Goal: Task Accomplishment & Management: Complete application form

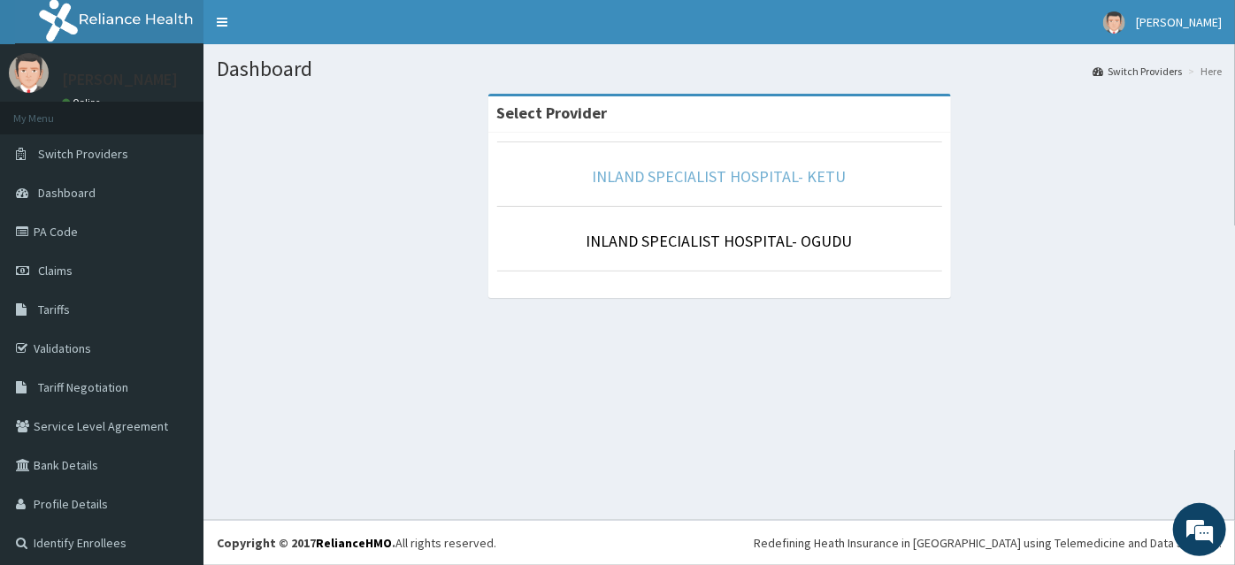
click at [664, 181] on link "INLAND SPECIALIST HOSPITAL- KETU" at bounding box center [720, 176] width 254 height 20
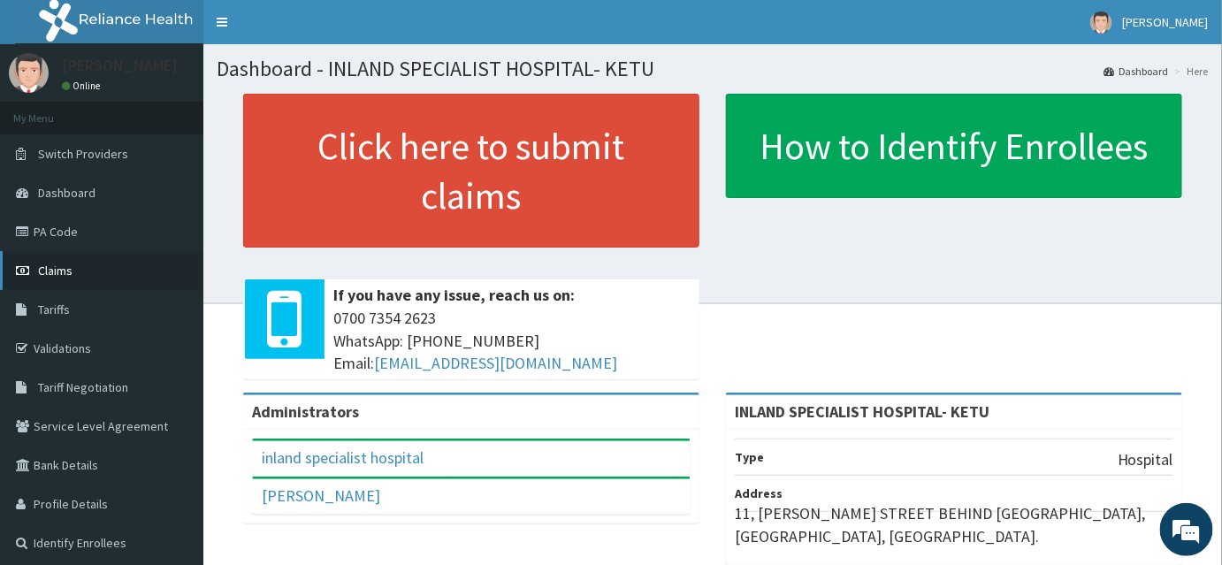
click at [64, 267] on span "Claims" at bounding box center [55, 271] width 34 height 16
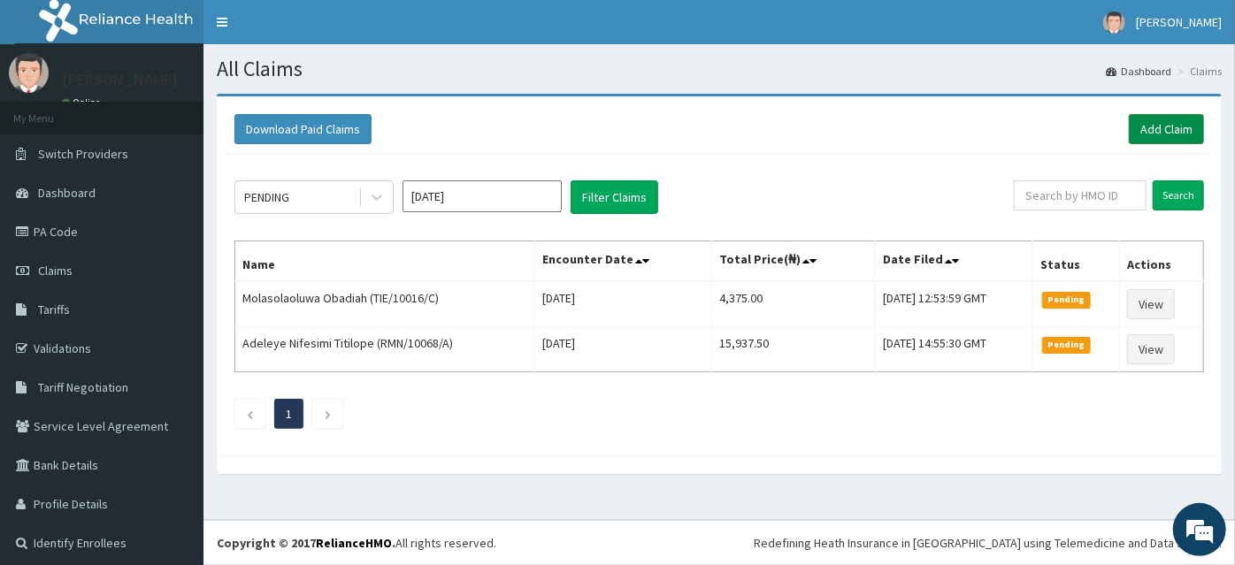
click at [1132, 129] on link "Add Claim" at bounding box center [1166, 129] width 75 height 30
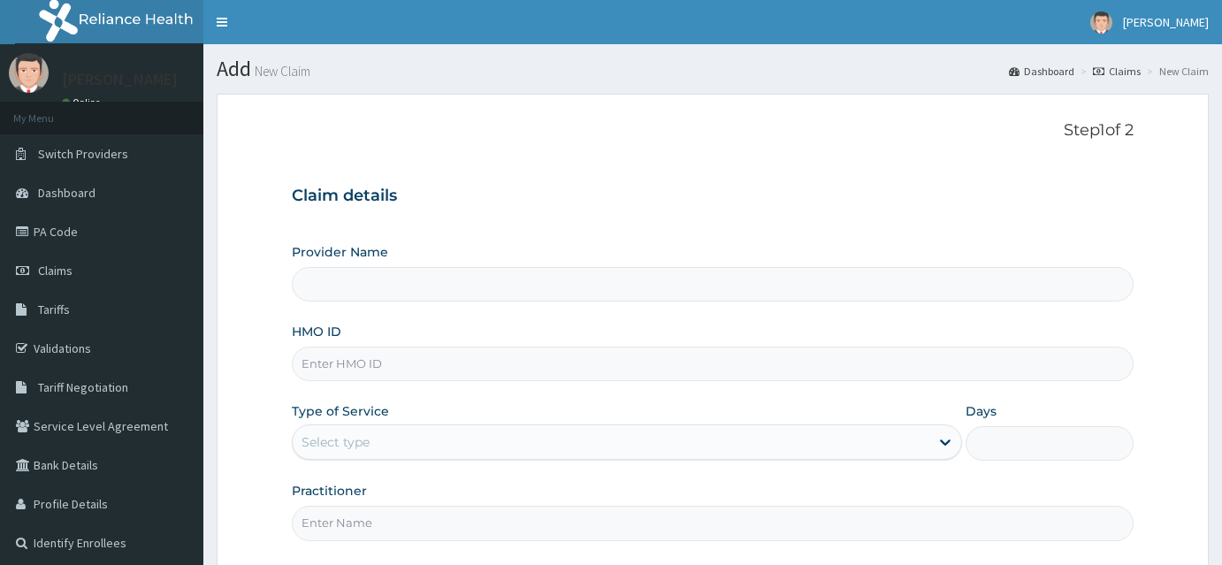
type input "INLAND SPECIALIST HOSPITAL- KETU"
click at [344, 357] on input "HMO ID" at bounding box center [713, 364] width 842 height 34
paste input "DAH/10044/A"
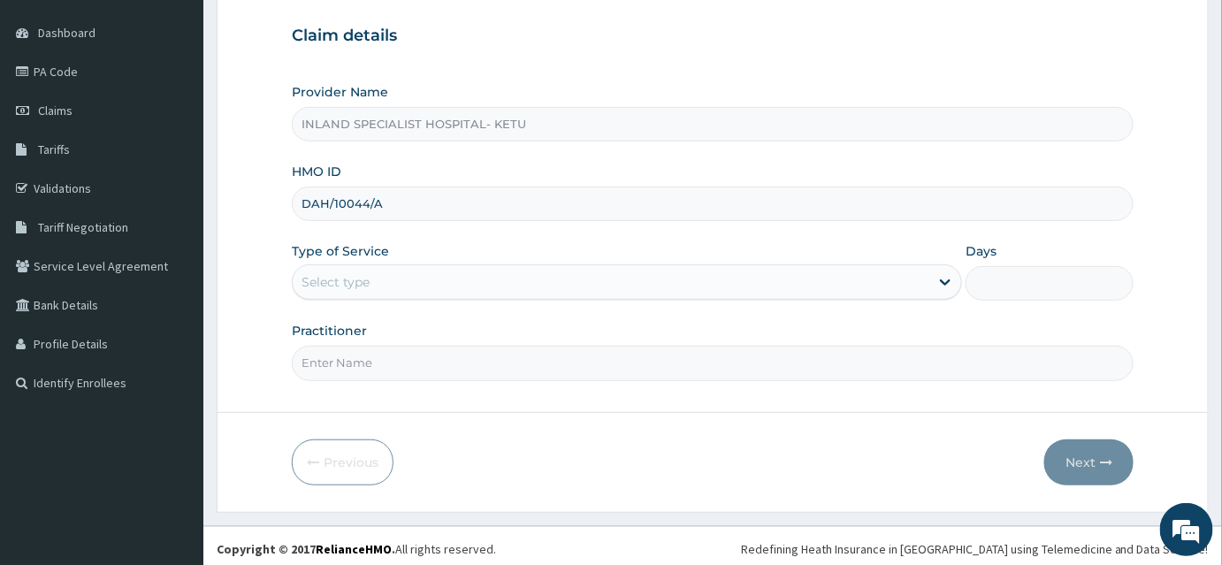
type input "DAH/10044/A"
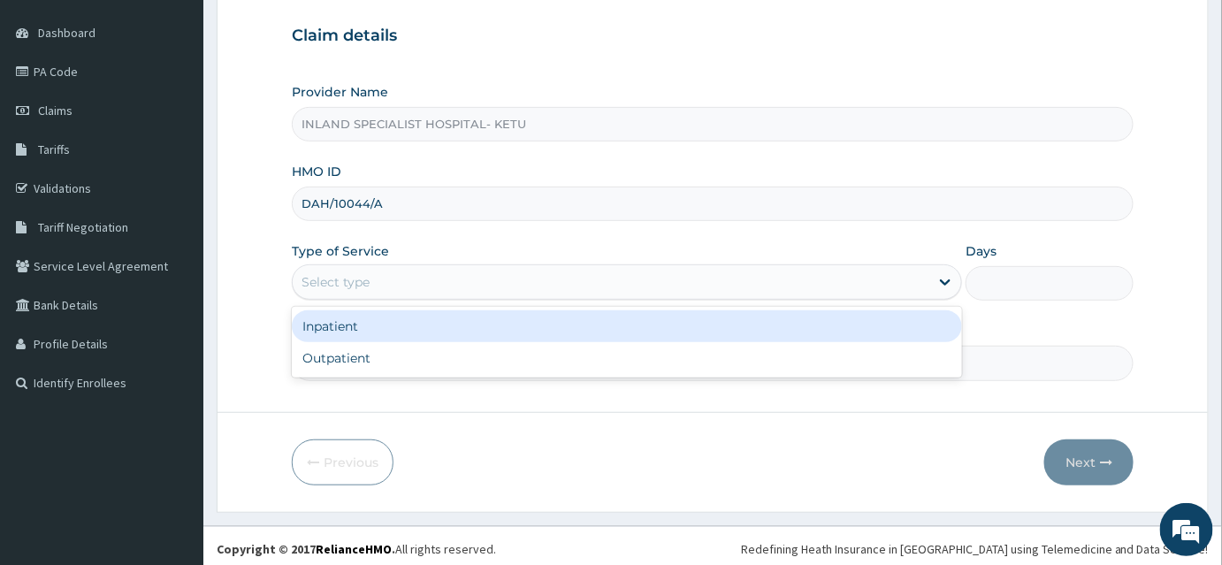
click at [348, 282] on div "Select type" at bounding box center [336, 282] width 68 height 18
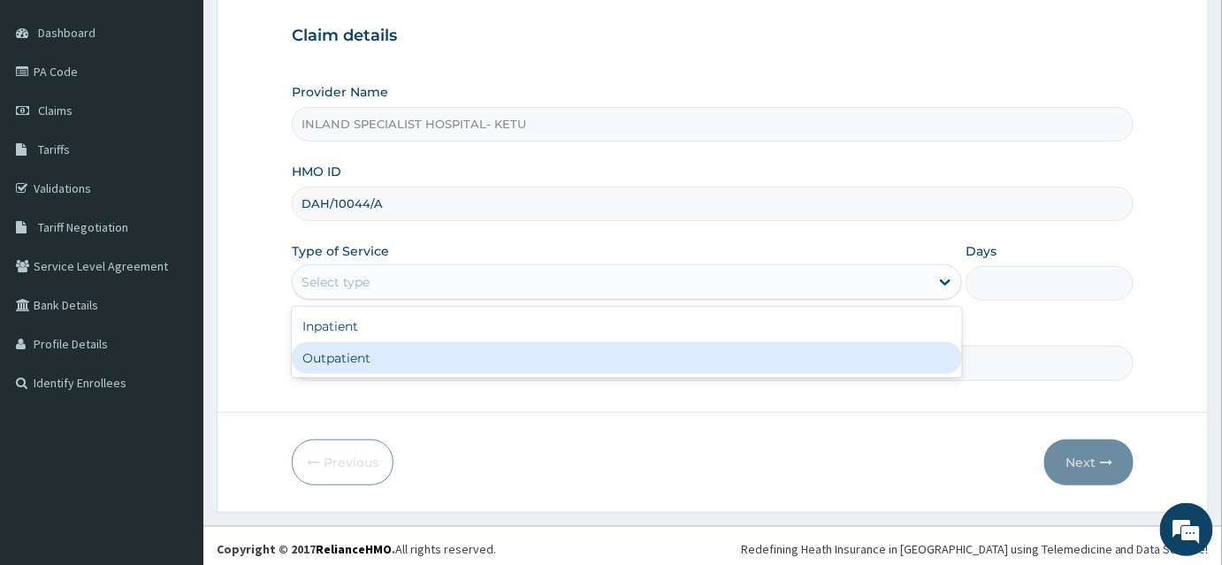
click at [340, 357] on div "Outpatient" at bounding box center [627, 358] width 670 height 32
type input "1"
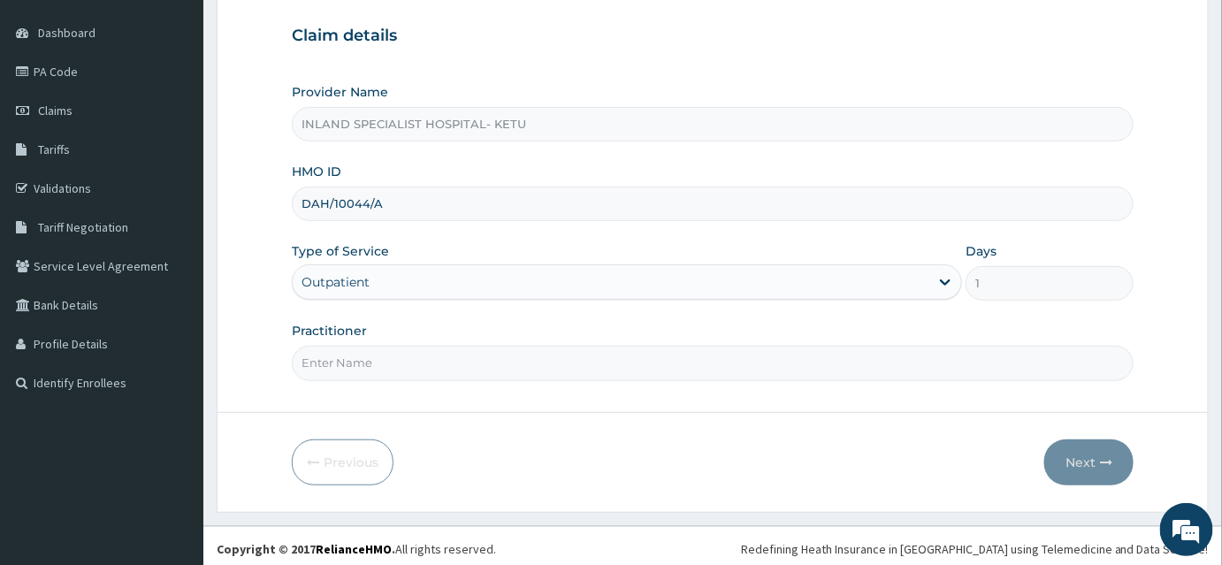
click at [410, 391] on form "Step 1 of 2 Claim details Provider Name INLAND SPECIALIST HOSPITAL- KETU HMO ID…" at bounding box center [713, 223] width 992 height 578
click at [411, 374] on input "Practitioner" at bounding box center [713, 363] width 842 height 34
paste input "DR OGHENEOVO OKPARE"
type input "DR OGHENEOVO OKPARE"
click at [1108, 470] on button "Next" at bounding box center [1089, 463] width 89 height 46
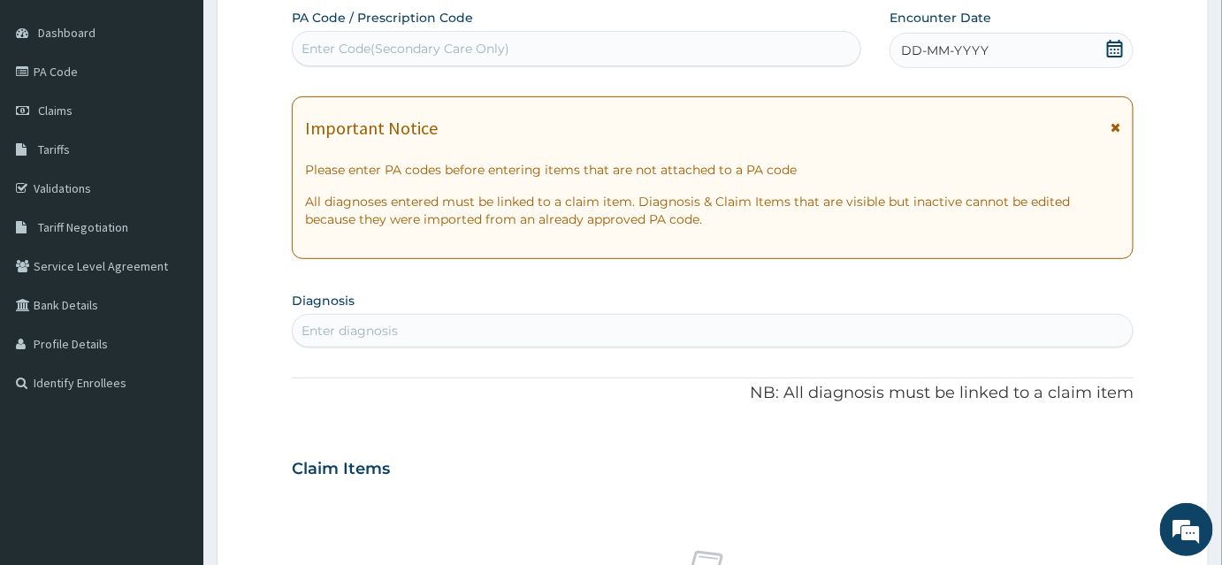
click at [1122, 49] on icon at bounding box center [1115, 49] width 18 height 18
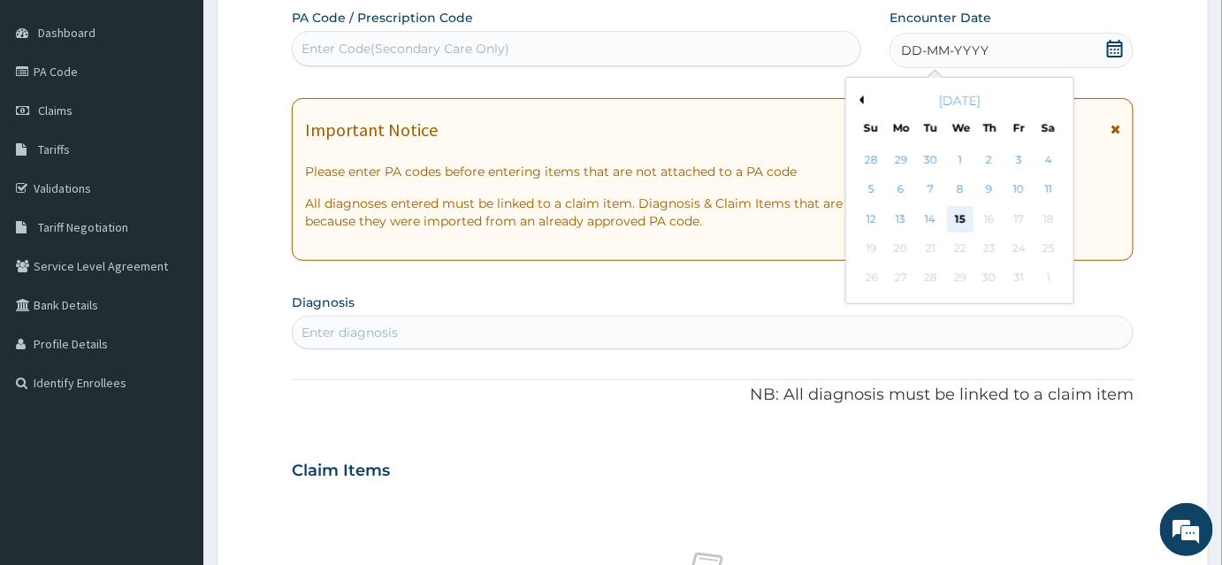
click at [954, 214] on div "15" at bounding box center [960, 219] width 27 height 27
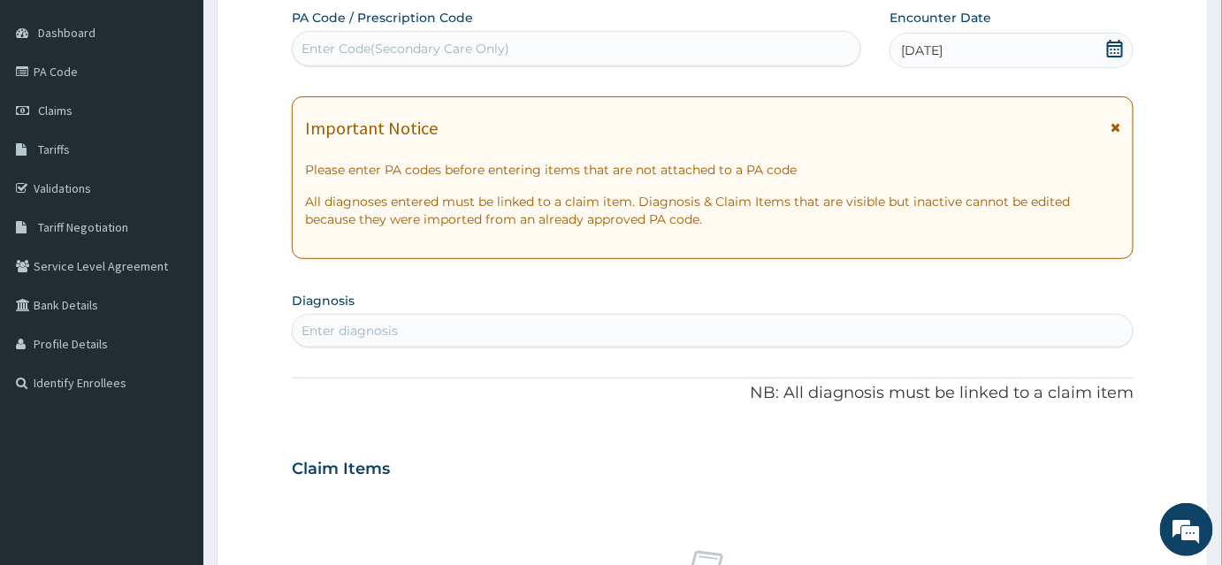
click at [426, 310] on section "Diagnosis Enter diagnosis" at bounding box center [713, 317] width 842 height 60
click at [428, 326] on div "Enter diagnosis" at bounding box center [713, 331] width 840 height 28
type input "Malaria"
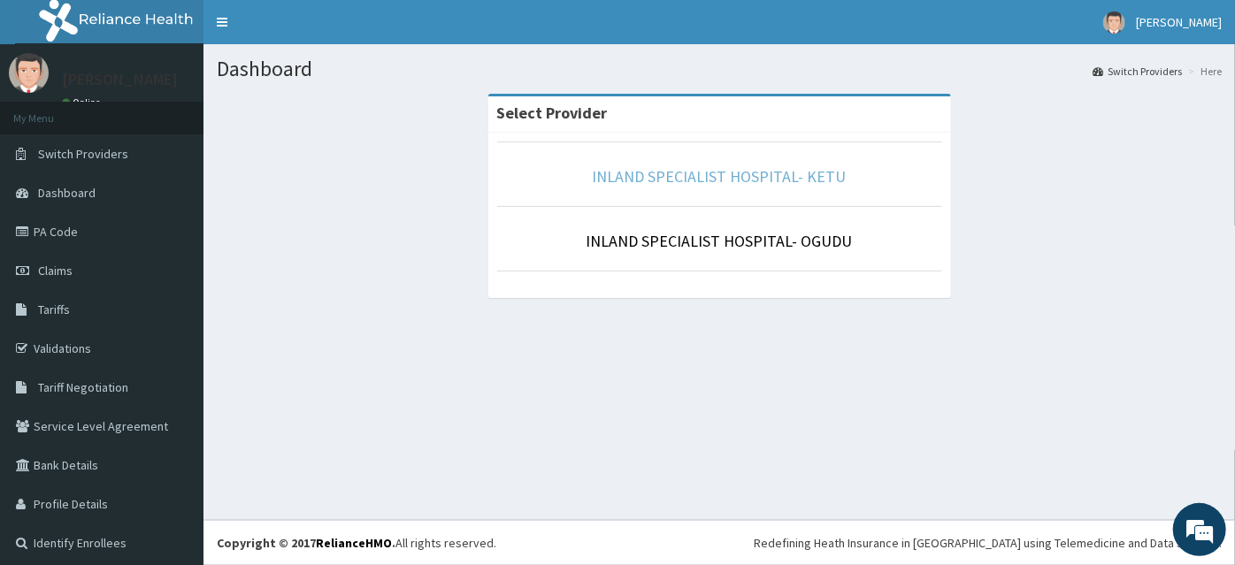
click at [777, 173] on link "INLAND SPECIALIST HOSPITAL- KETU" at bounding box center [720, 176] width 254 height 20
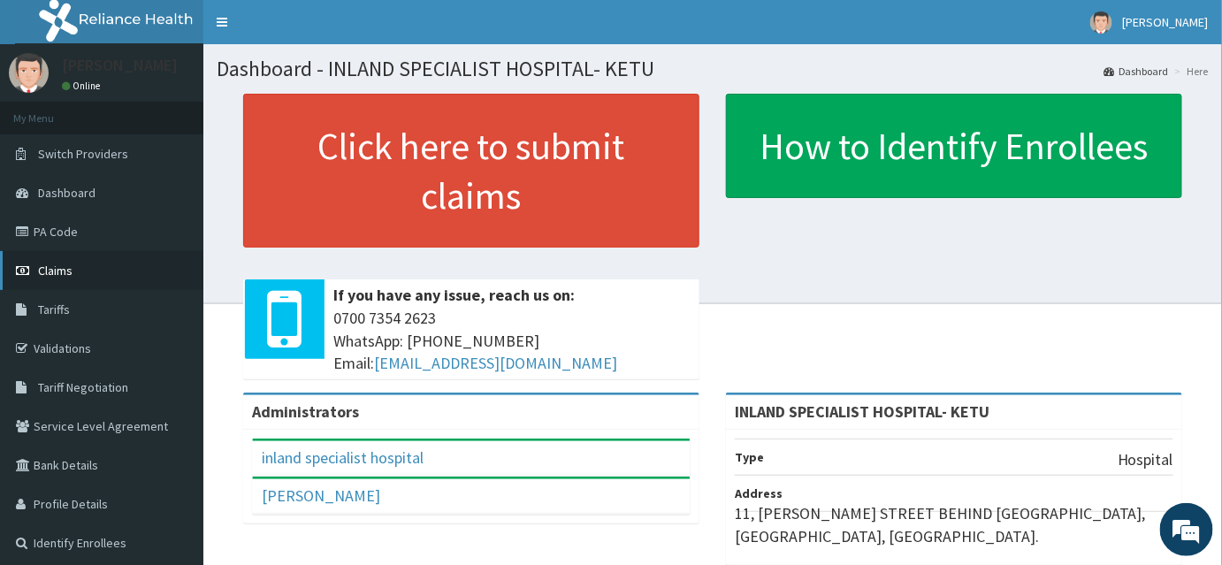
click at [70, 271] on span "Claims" at bounding box center [55, 271] width 34 height 16
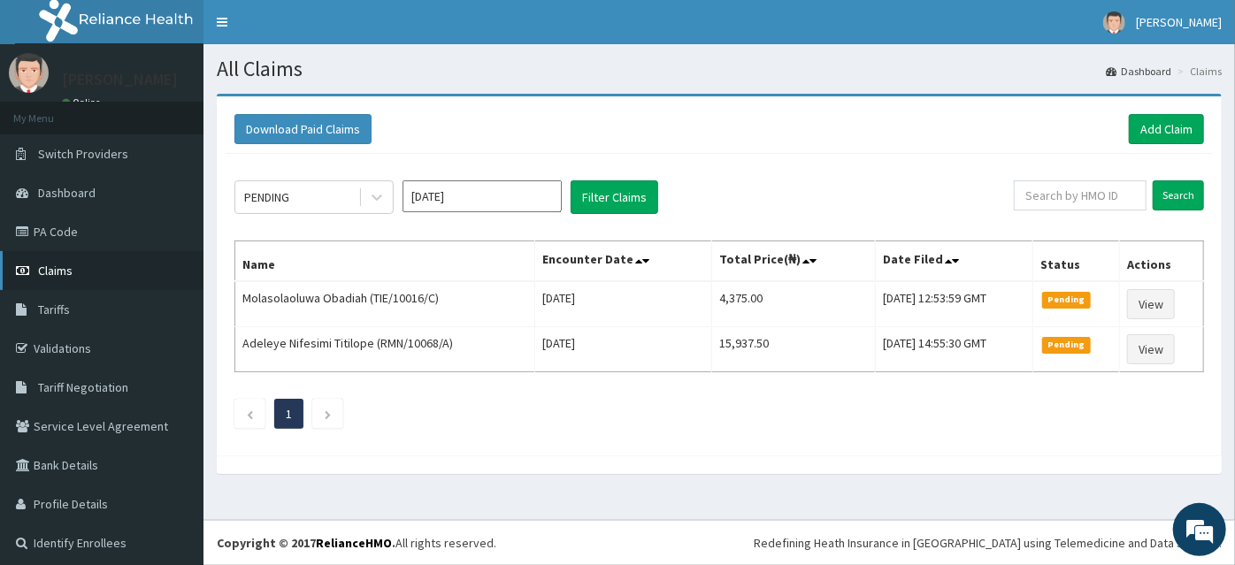
click at [65, 265] on span "Claims" at bounding box center [55, 271] width 34 height 16
click at [1132, 134] on link "Add Claim" at bounding box center [1166, 129] width 75 height 30
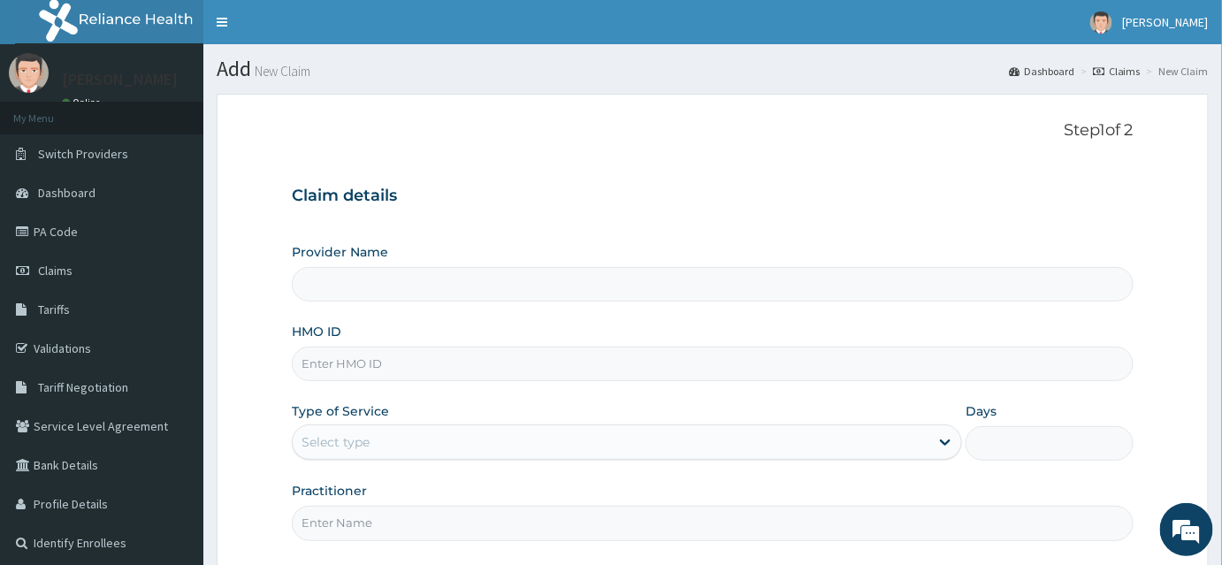
click at [327, 374] on input "HMO ID" at bounding box center [713, 364] width 842 height 34
type input "INLAND SPECIALIST HOSPITAL- KETU"
paste input "DAH/10044/A"
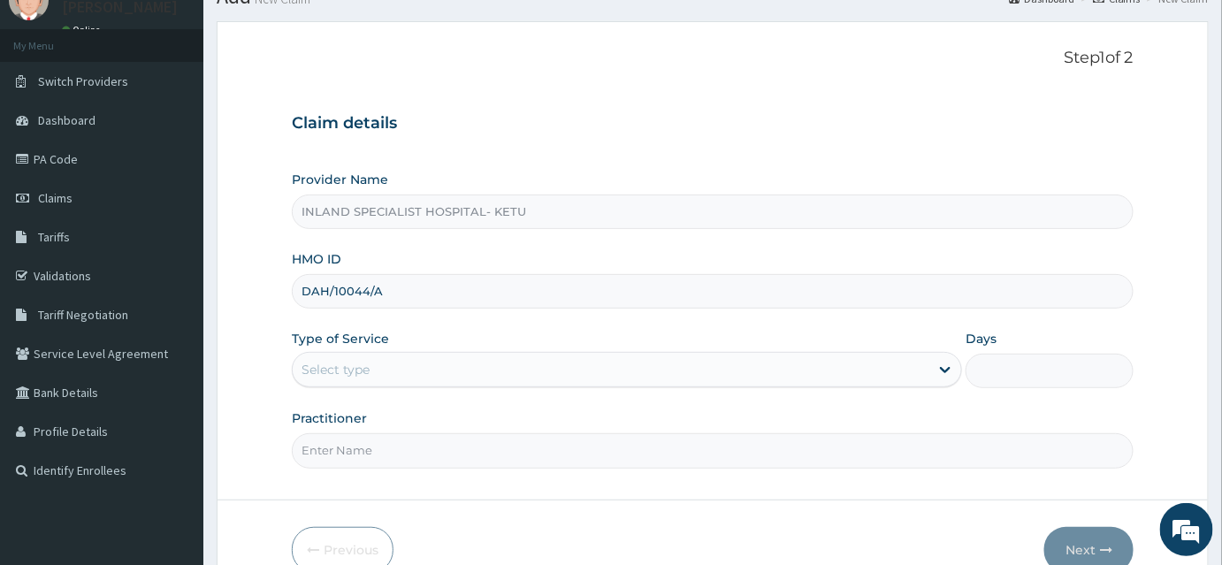
scroll to position [160, 0]
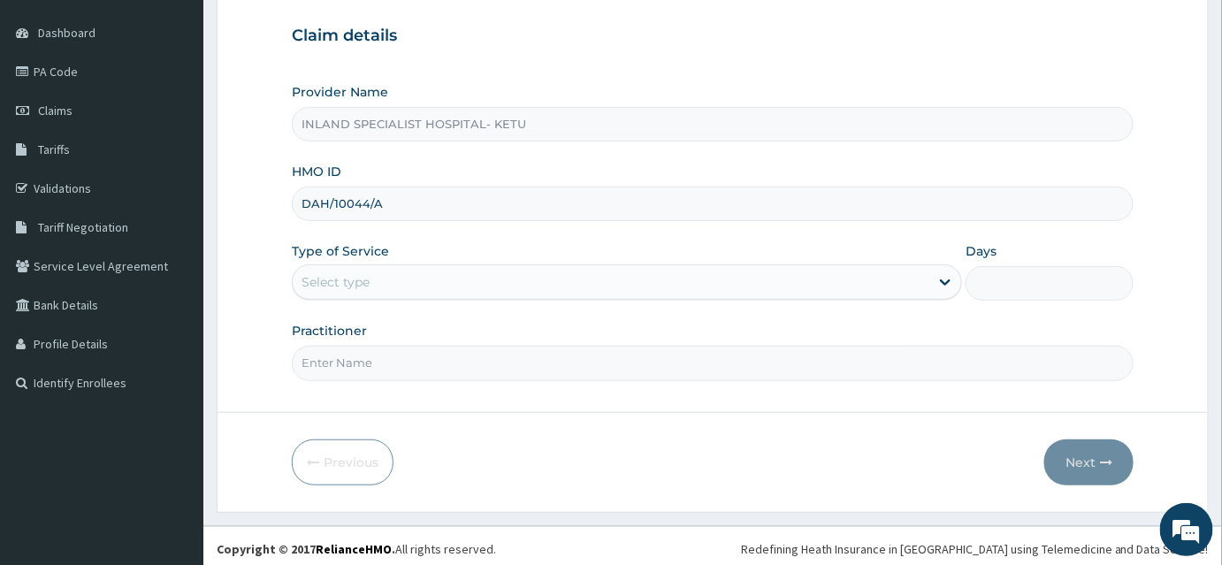
type input "DAH/10044/A"
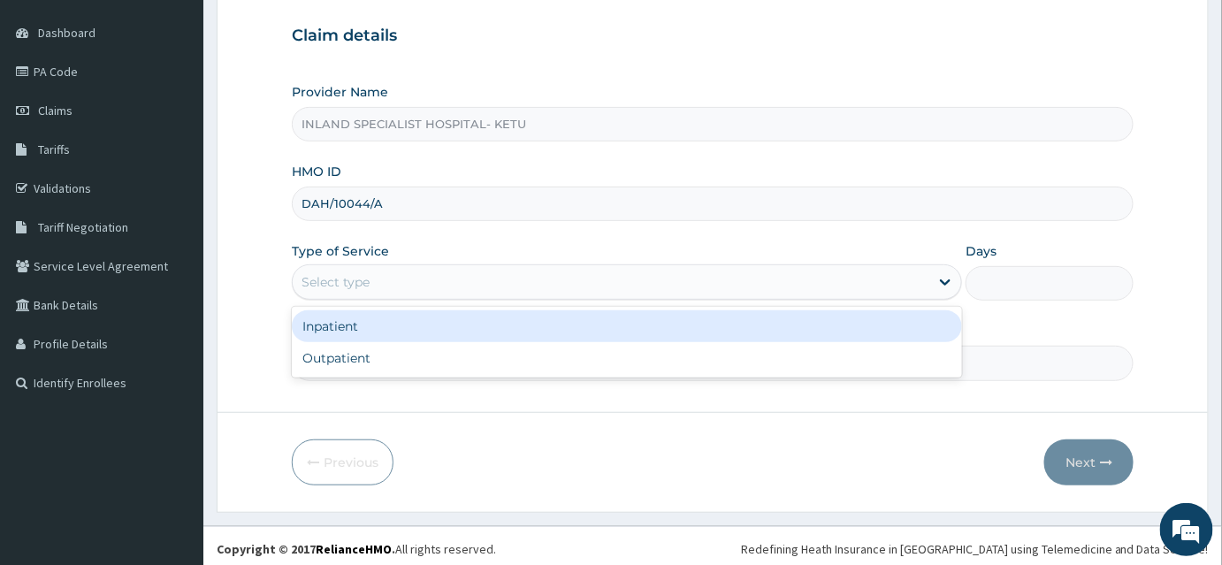
click at [339, 273] on div "Select type" at bounding box center [336, 282] width 68 height 18
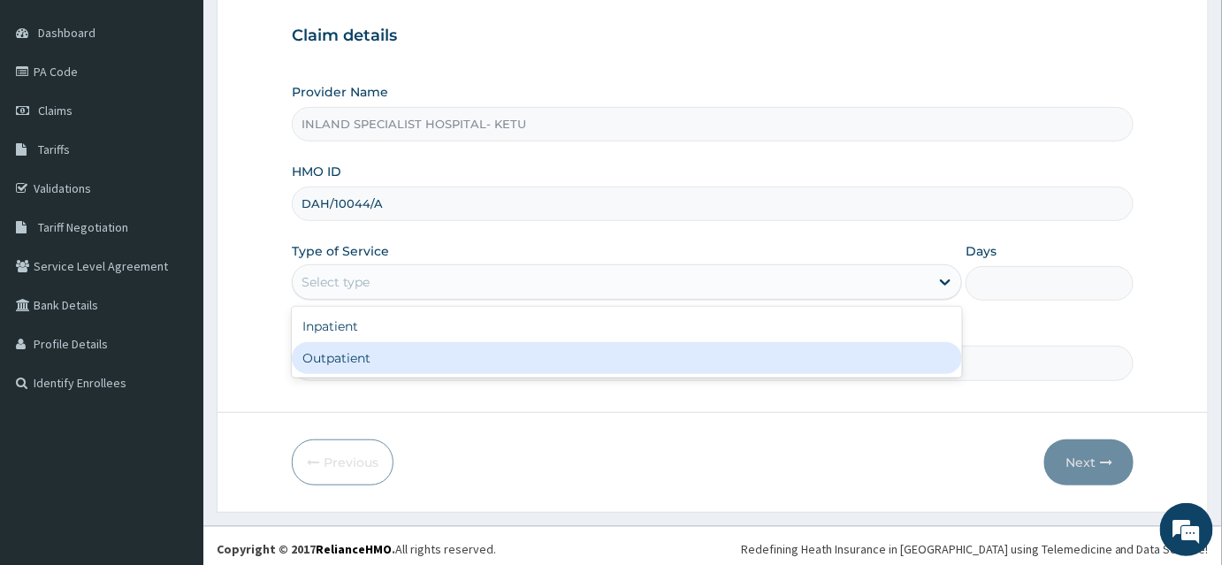
click at [340, 342] on div "Outpatient" at bounding box center [627, 358] width 670 height 32
type input "1"
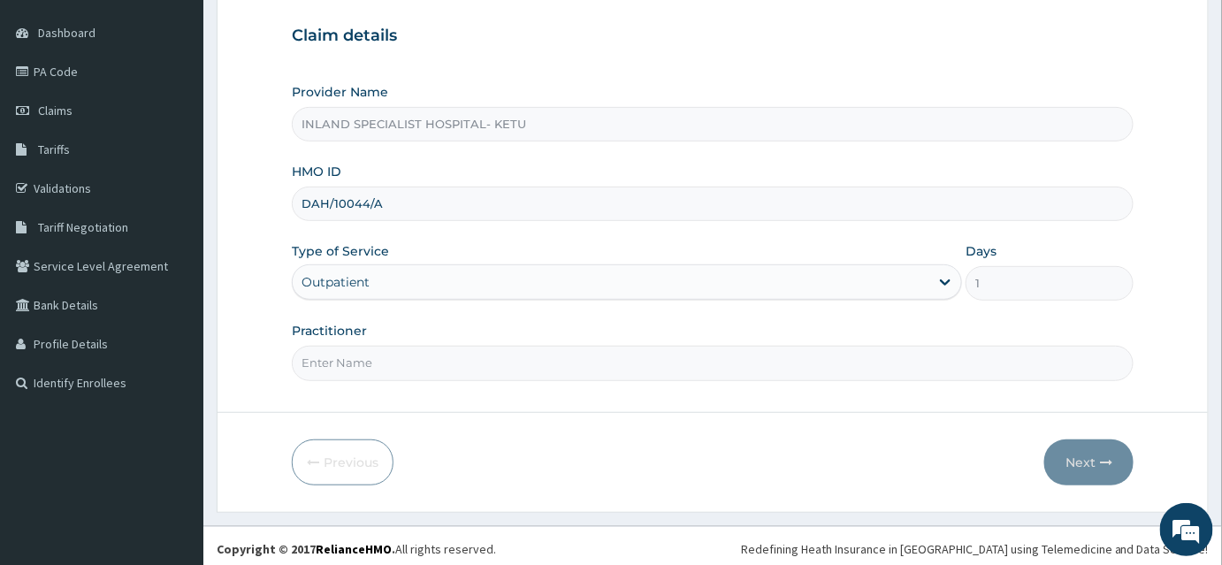
click at [355, 364] on input "Practitioner" at bounding box center [713, 363] width 842 height 34
paste input "DR [PERSON_NAME] OKPARE"
type input "DR [PERSON_NAME] OKPARE"
click at [1077, 457] on button "Next" at bounding box center [1089, 463] width 89 height 46
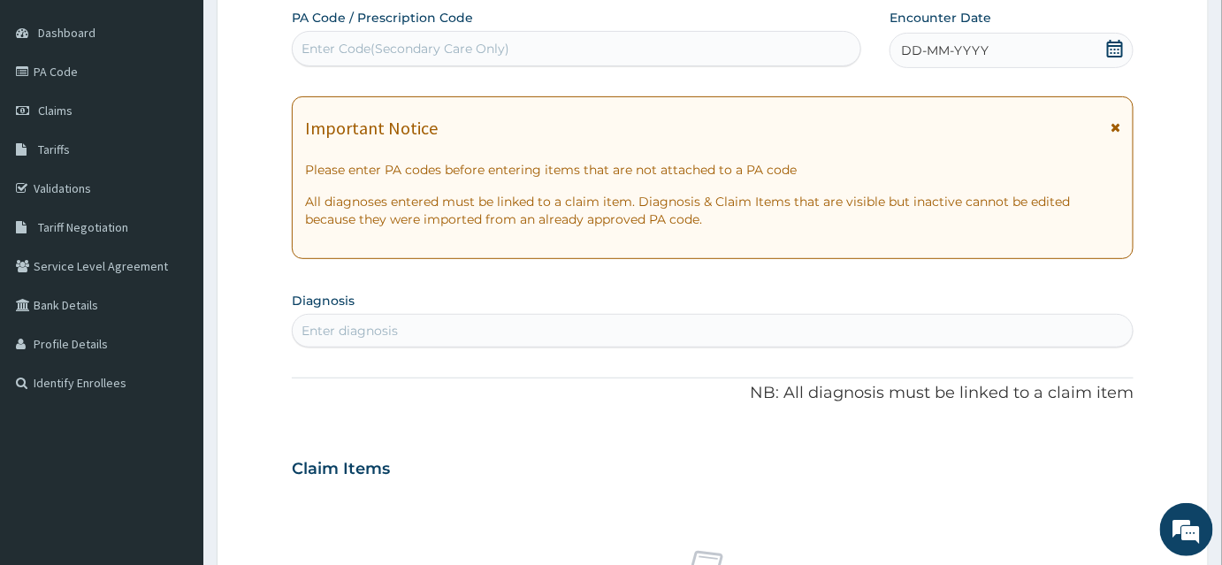
scroll to position [0, 0]
click at [1115, 49] on icon at bounding box center [1115, 49] width 16 height 18
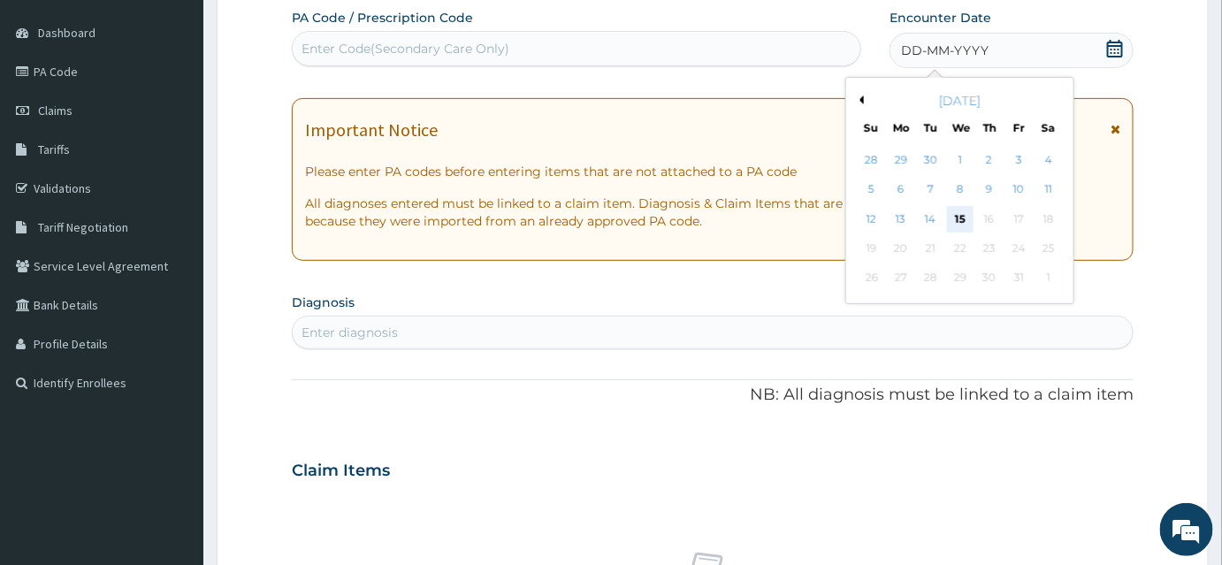
click at [964, 213] on div "15" at bounding box center [960, 219] width 27 height 27
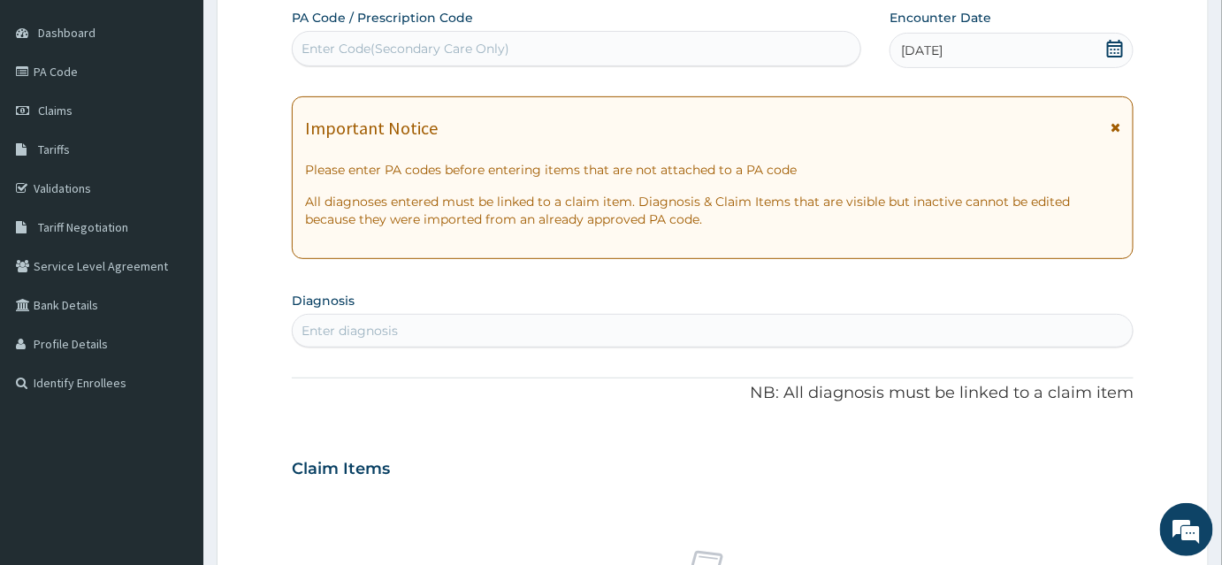
click at [555, 333] on div "Enter diagnosis" at bounding box center [713, 331] width 840 height 28
type input "Malaria"
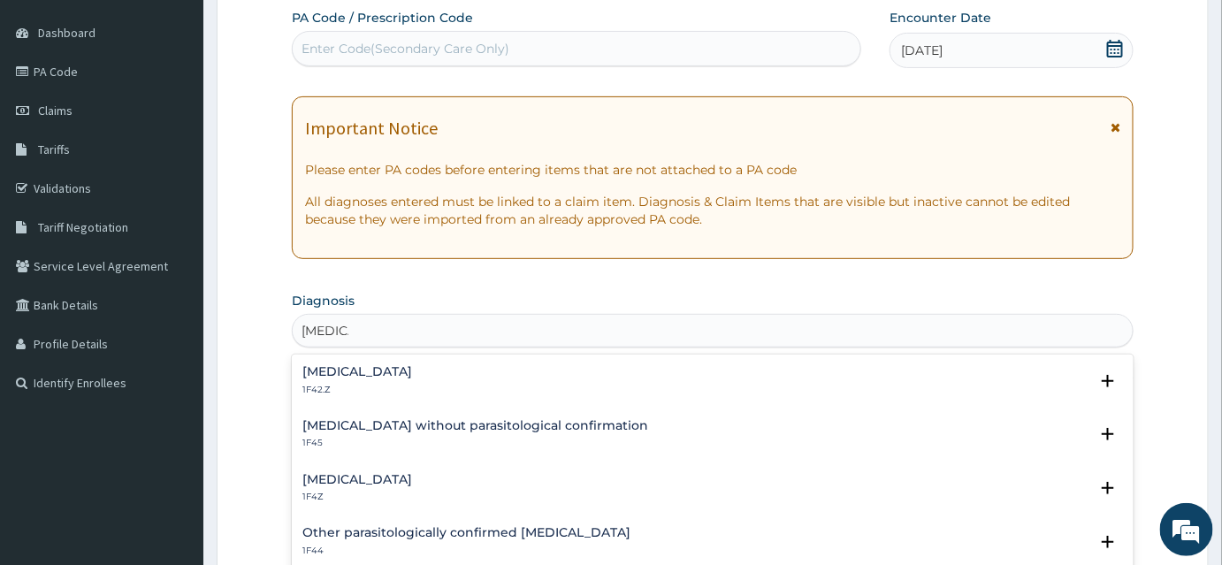
click at [391, 385] on p "1F42.Z" at bounding box center [357, 390] width 110 height 12
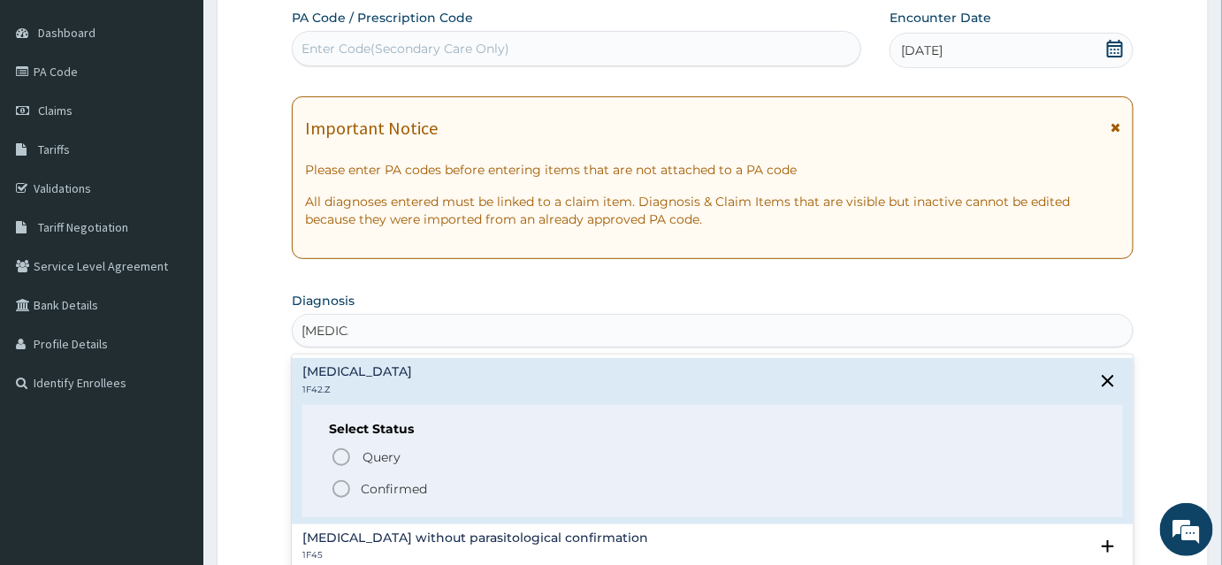
click at [374, 488] on p "Confirmed" at bounding box center [394, 489] width 66 height 18
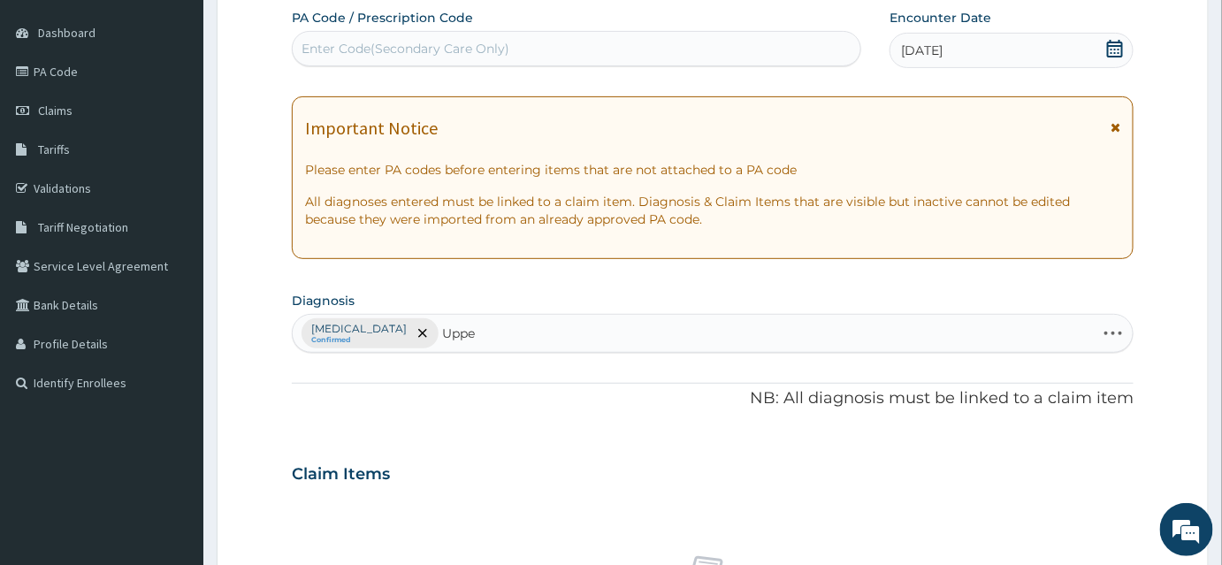
type input "Upper"
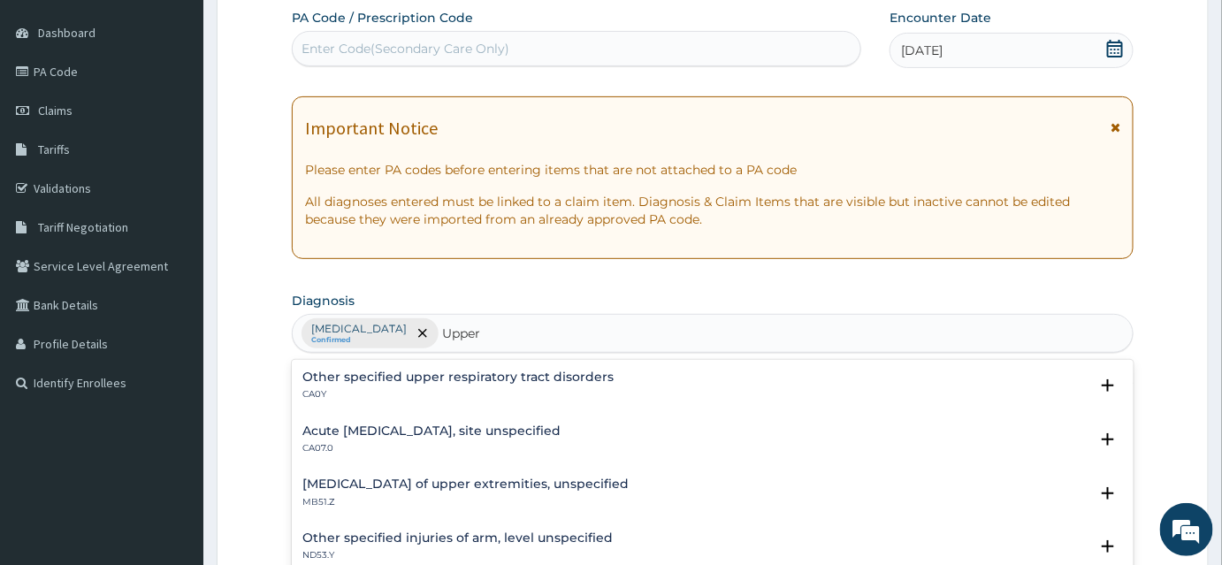
click at [415, 388] on p "CA0Y" at bounding box center [457, 394] width 311 height 12
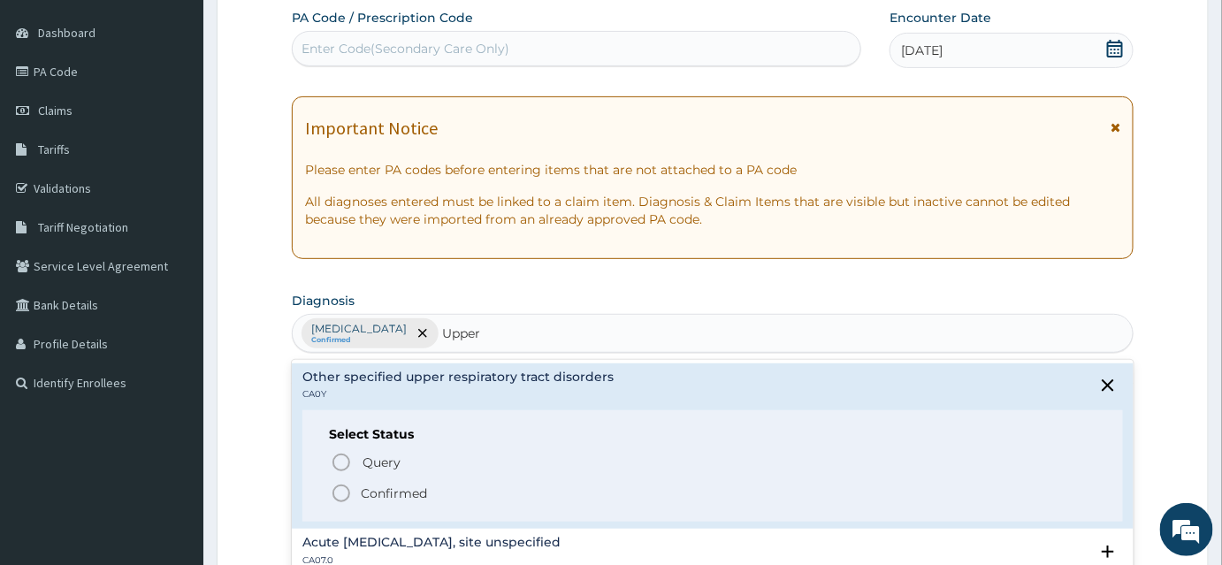
click at [415, 388] on p "CA0Y" at bounding box center [457, 394] width 311 height 12
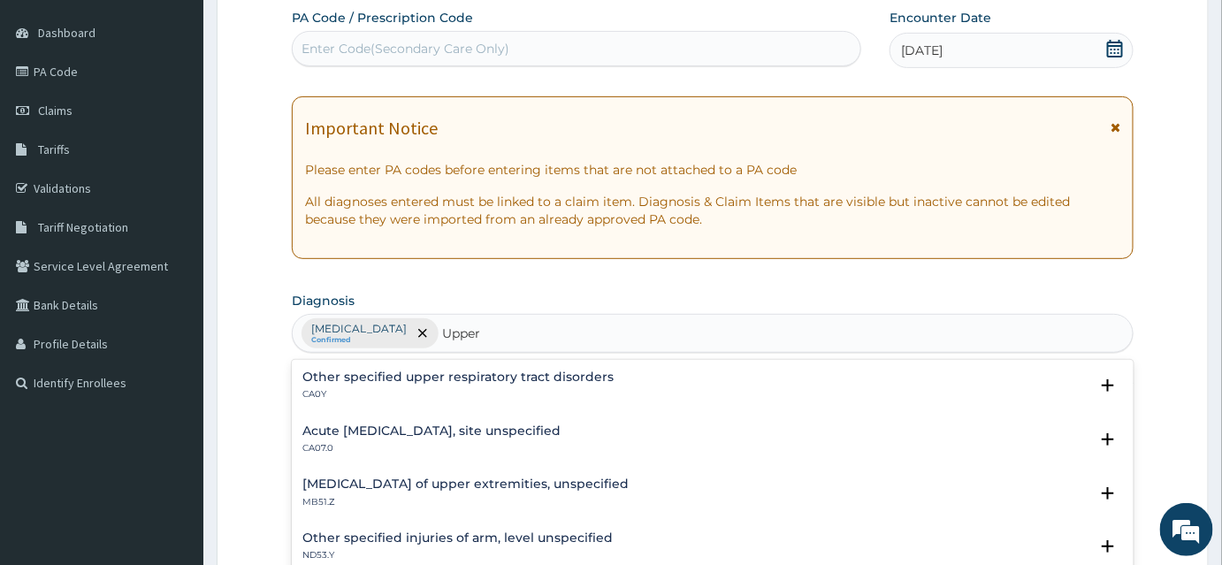
click at [474, 433] on h4 "Acute upper respiratory infection, site unspecified" at bounding box center [431, 431] width 258 height 13
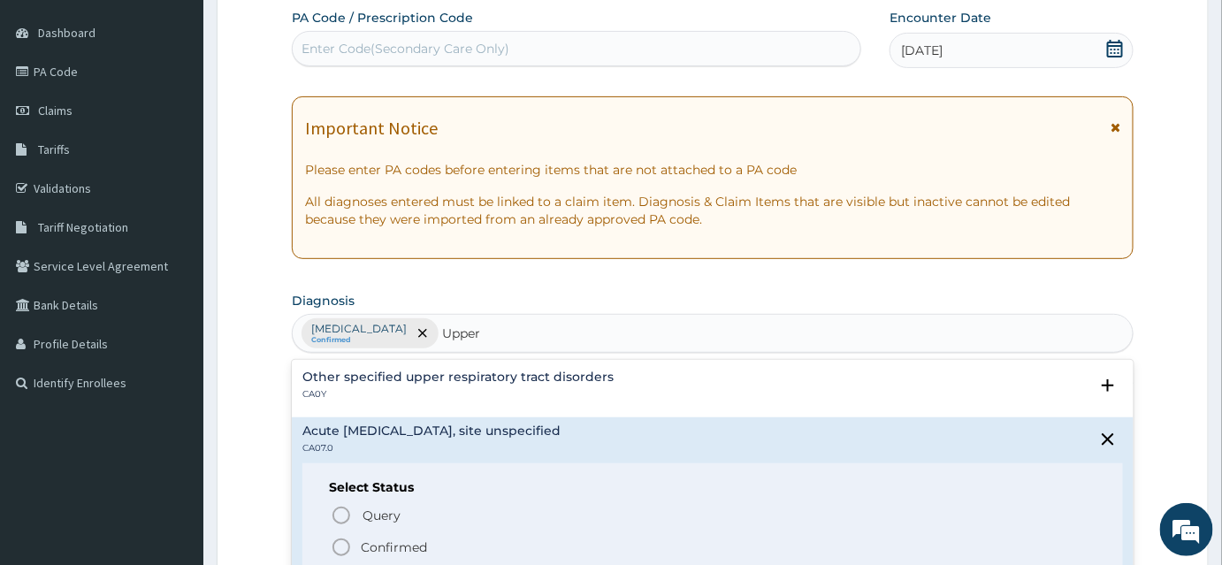
click at [392, 541] on p "Confirmed" at bounding box center [394, 548] width 66 height 18
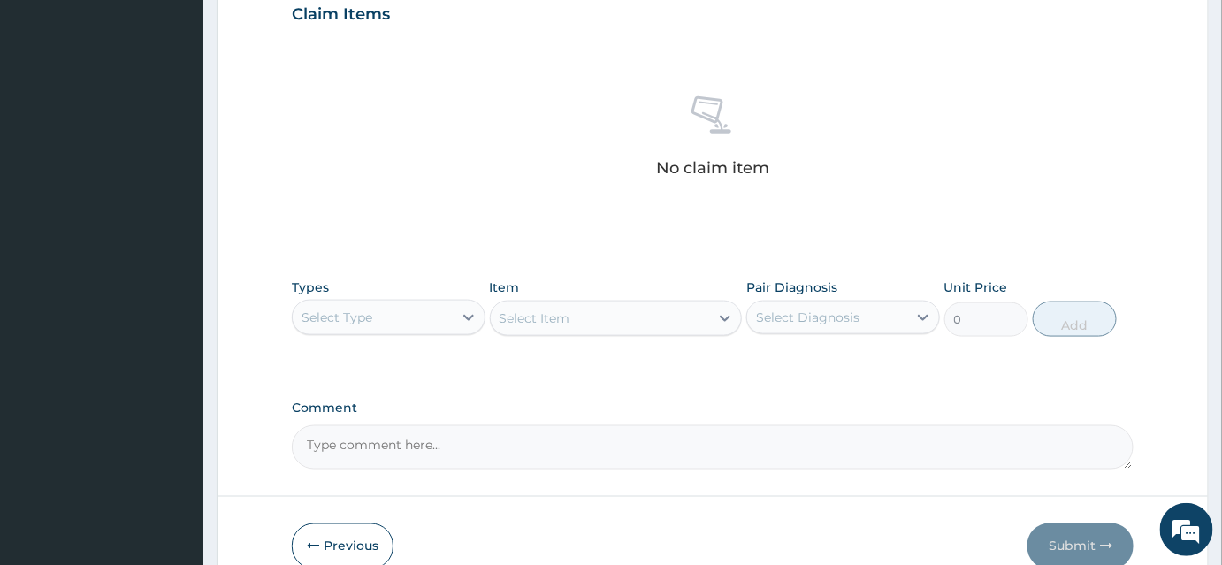
scroll to position [643, 0]
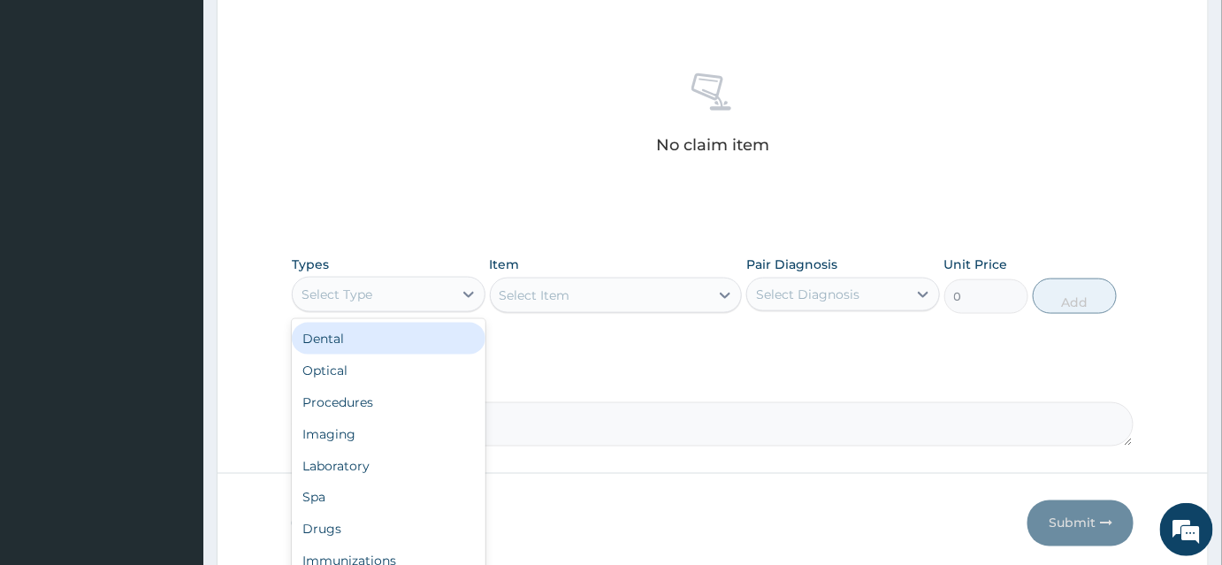
click at [379, 283] on div "Select Type" at bounding box center [373, 294] width 160 height 28
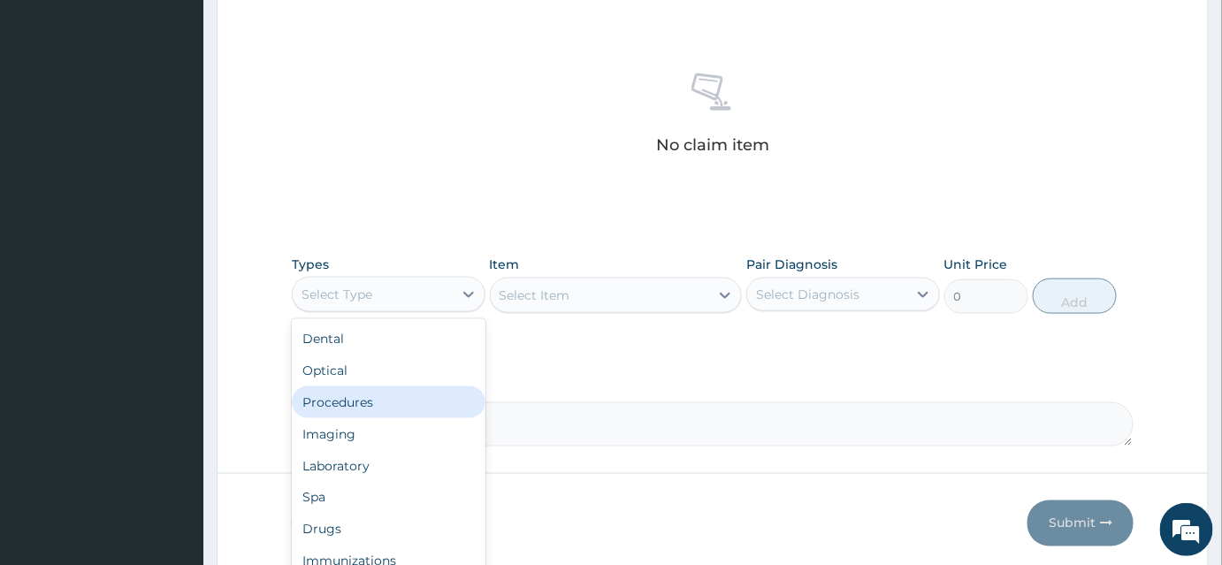
click at [364, 399] on div "Procedures" at bounding box center [389, 403] width 194 height 32
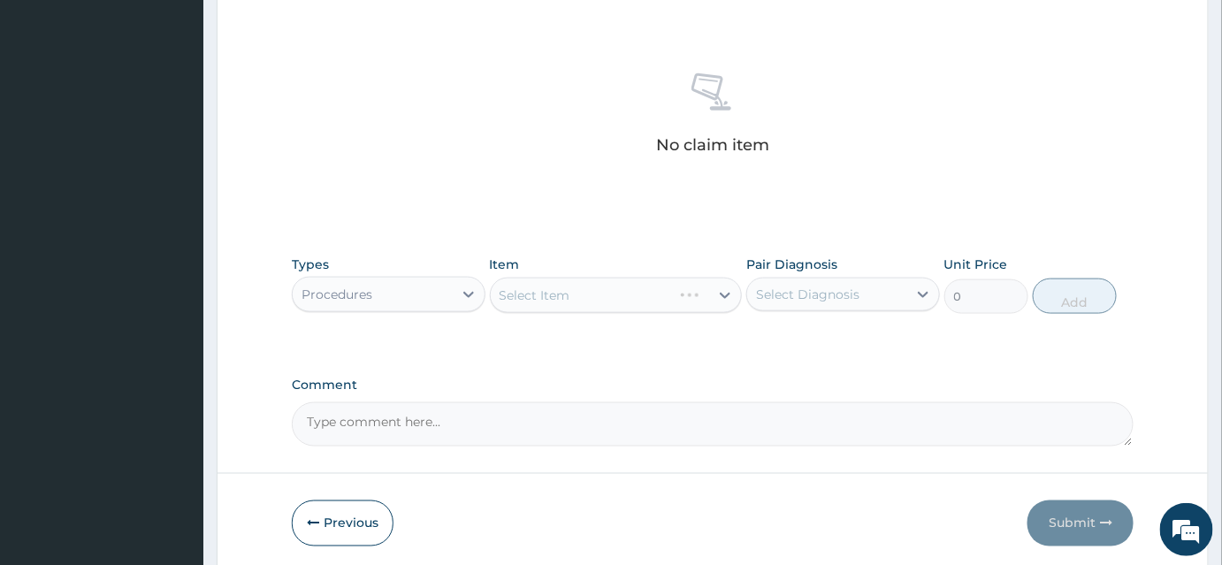
scroll to position [708, 0]
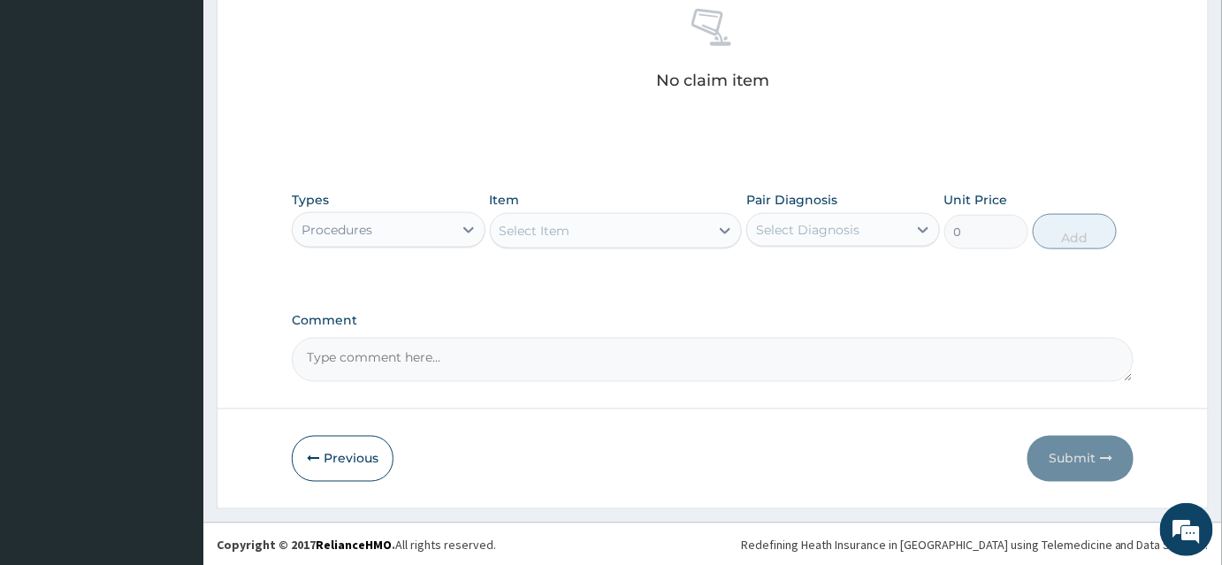
click at [558, 218] on div "Select Item" at bounding box center [600, 231] width 219 height 28
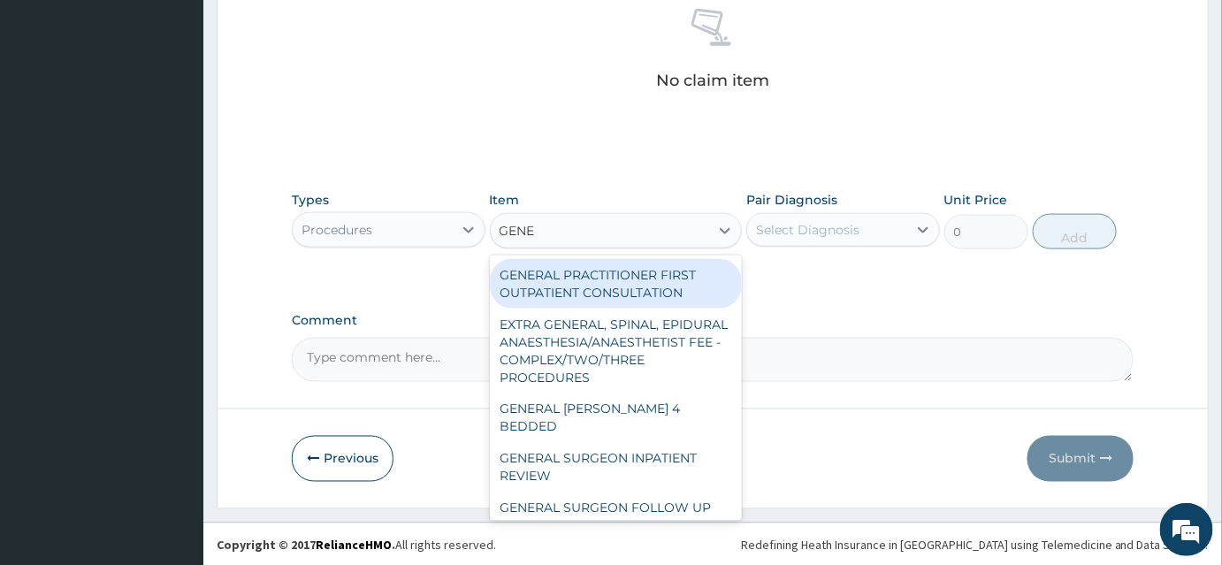
type input "GENER"
click at [593, 278] on div "GENERAL PRACTITIONER FIRST OUTPATIENT CONSULTATION" at bounding box center [616, 284] width 253 height 50
type input "3750"
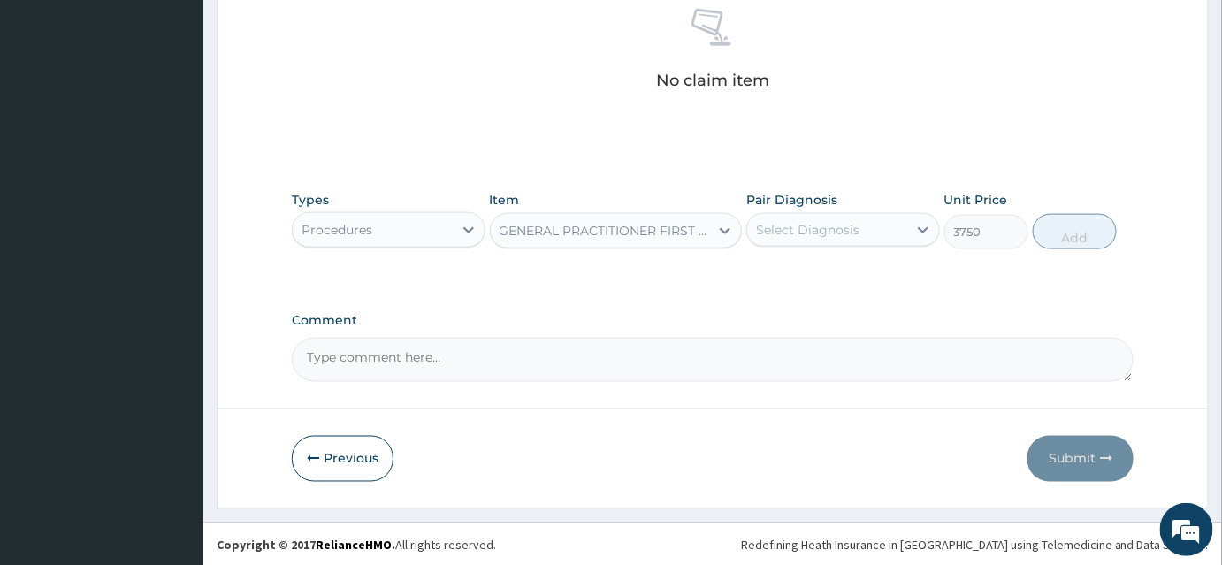
click at [842, 234] on div "Select Diagnosis" at bounding box center [807, 230] width 103 height 18
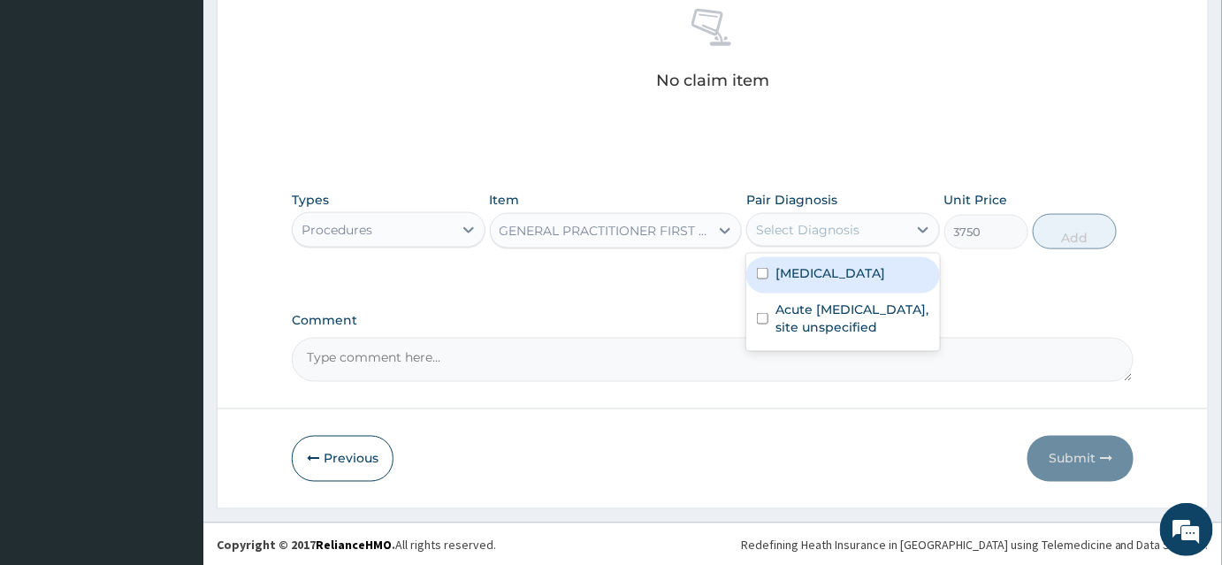
click at [837, 279] on label "Plasmodium malariae malaria without complication" at bounding box center [831, 273] width 110 height 18
checkbox input "true"
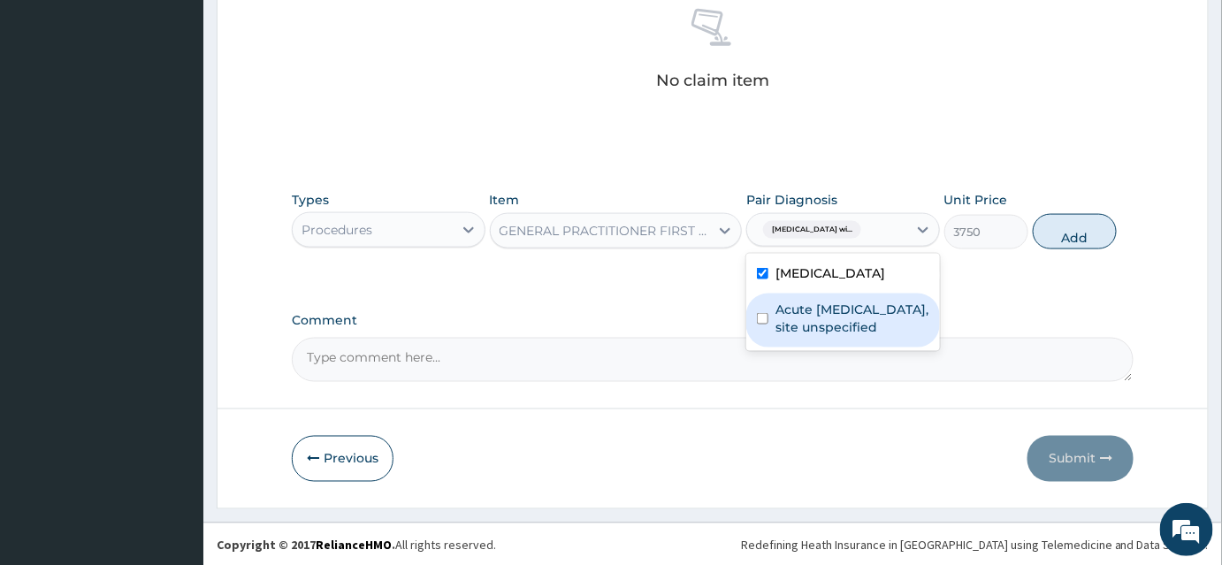
drag, startPoint x: 833, startPoint y: 354, endPoint x: 950, endPoint y: 303, distance: 127.2
click at [833, 336] on label "Acute upper respiratory infection, site unspecified" at bounding box center [853, 318] width 154 height 35
checkbox input "true"
click at [1108, 226] on div "Types Procedures Item GENERAL PRACTITIONER FIRST OUTPATIENT CONSULTATION Pair D…" at bounding box center [713, 220] width 842 height 76
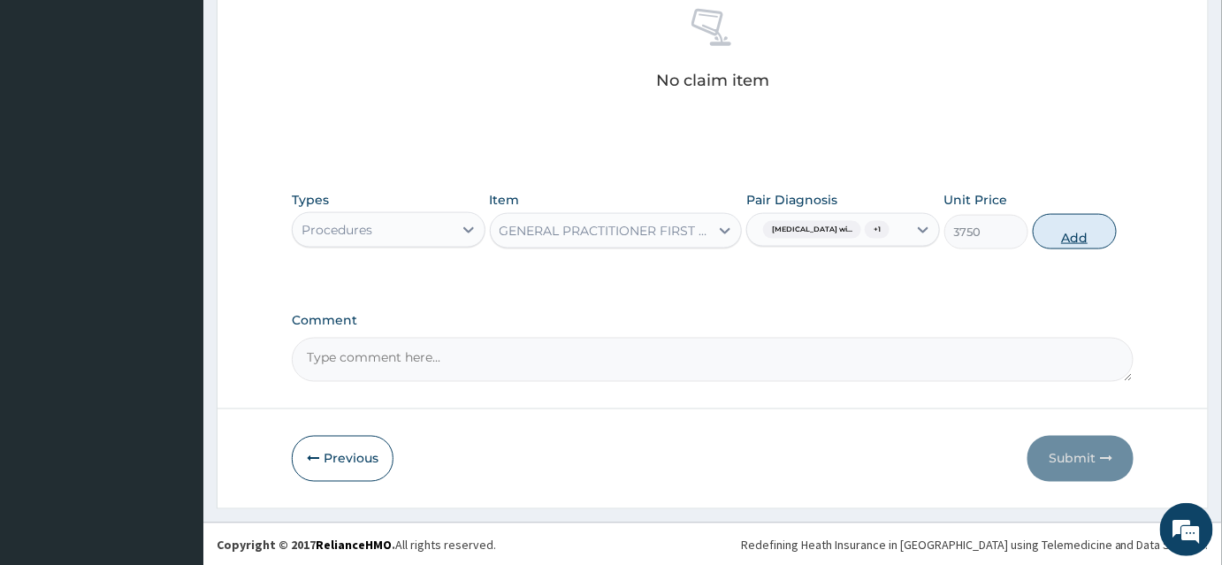
click at [1092, 234] on button "Add" at bounding box center [1075, 231] width 84 height 35
type input "0"
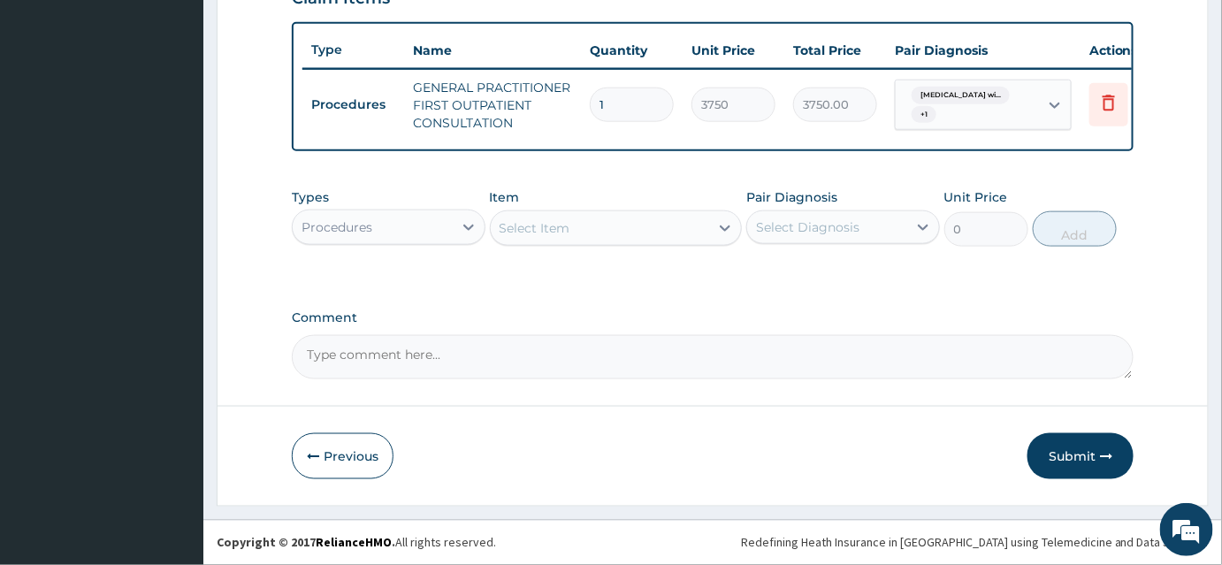
click at [448, 229] on div "Procedures" at bounding box center [373, 227] width 160 height 28
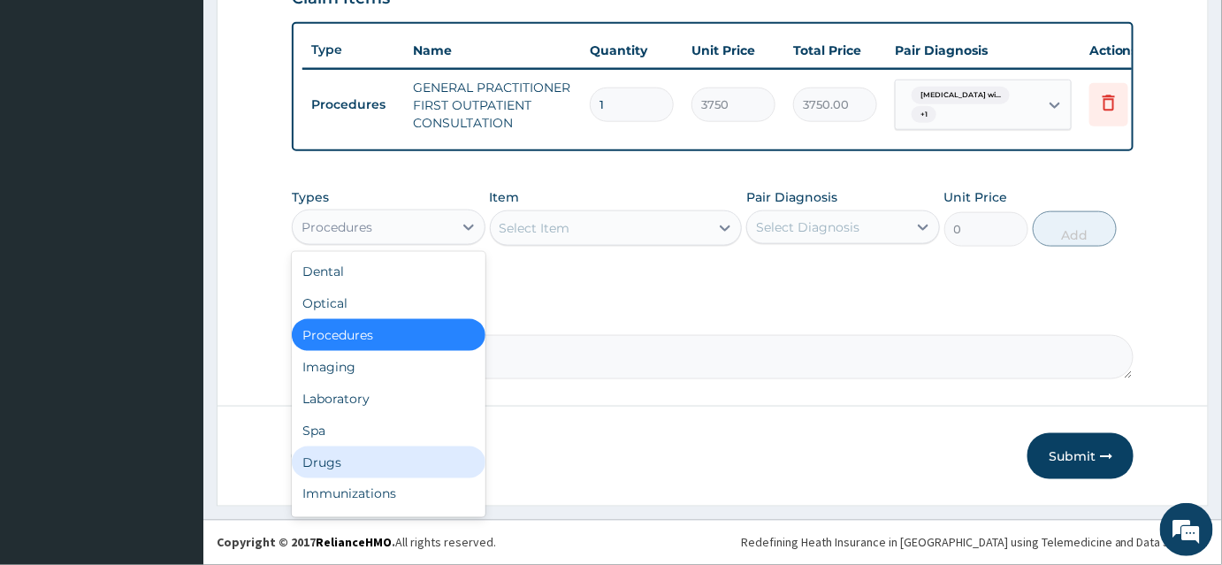
click at [338, 468] on div "Drugs" at bounding box center [389, 463] width 194 height 32
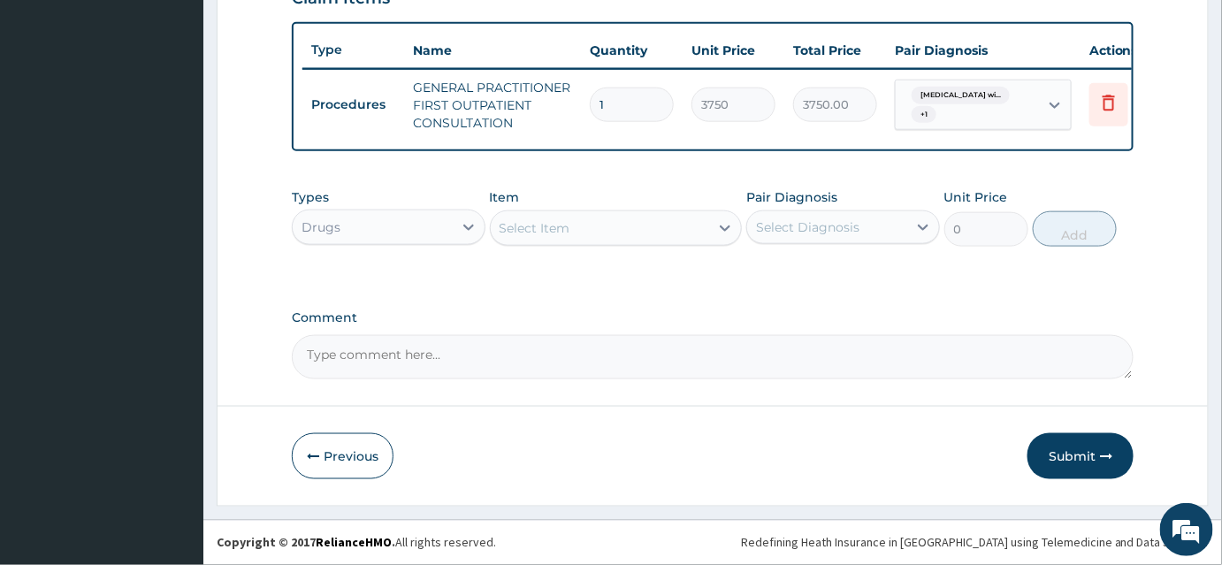
click at [618, 223] on div "Select Item" at bounding box center [600, 228] width 219 height 28
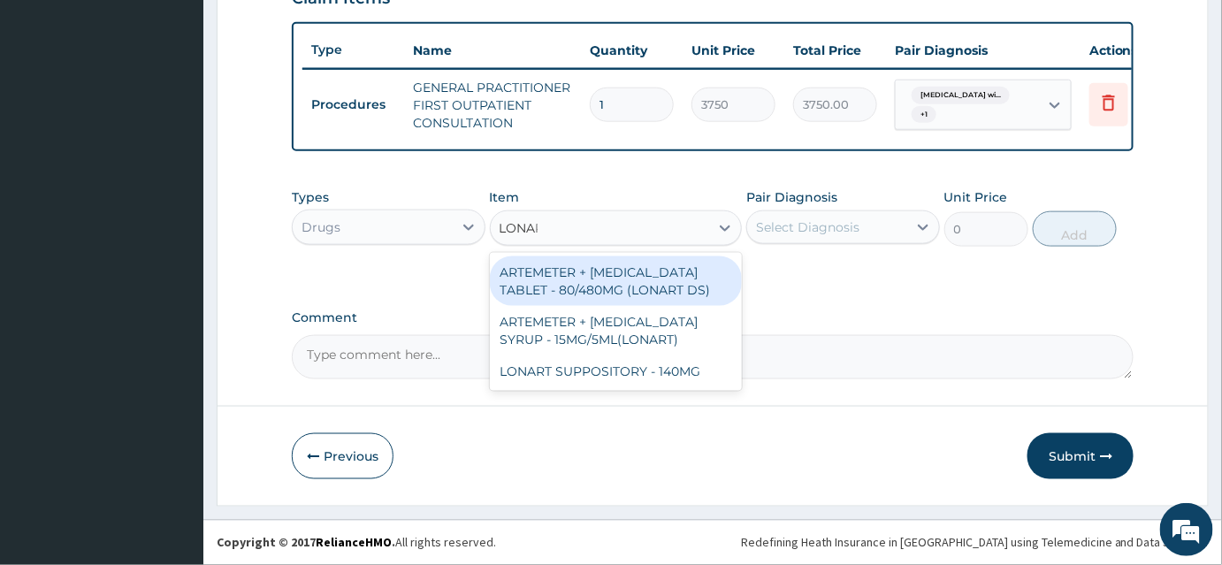
type input "LONART"
click at [637, 284] on div "ARTEMETER + LUMEFANTRINE TABLET - 80/480MG (LONART DS)" at bounding box center [616, 282] width 253 height 50
type input "588"
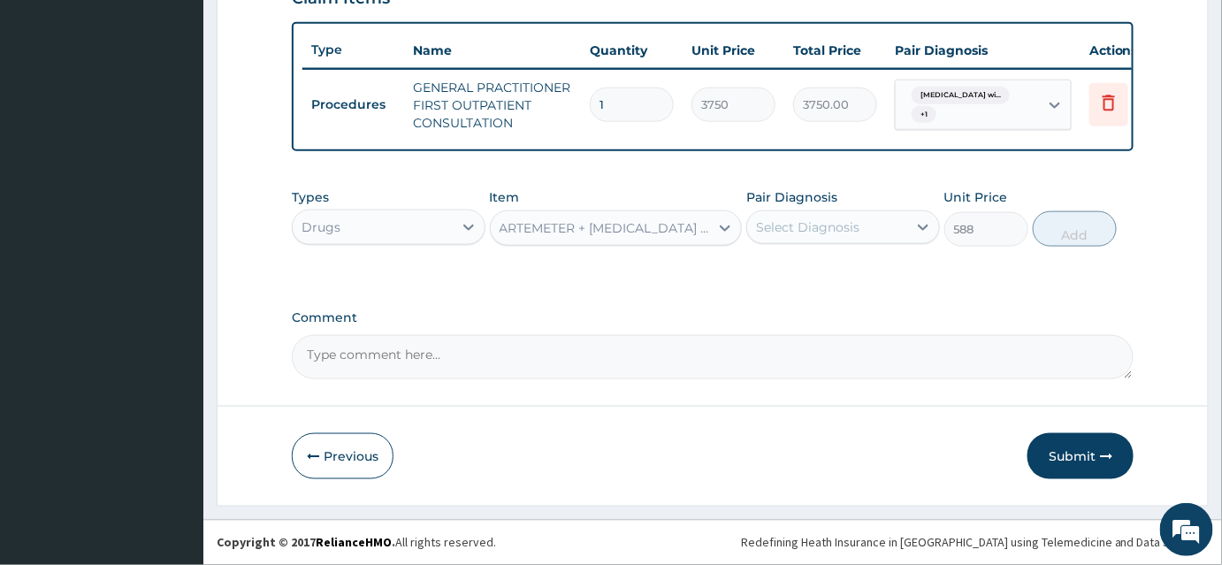
click at [872, 234] on div "Select Diagnosis" at bounding box center [827, 227] width 160 height 28
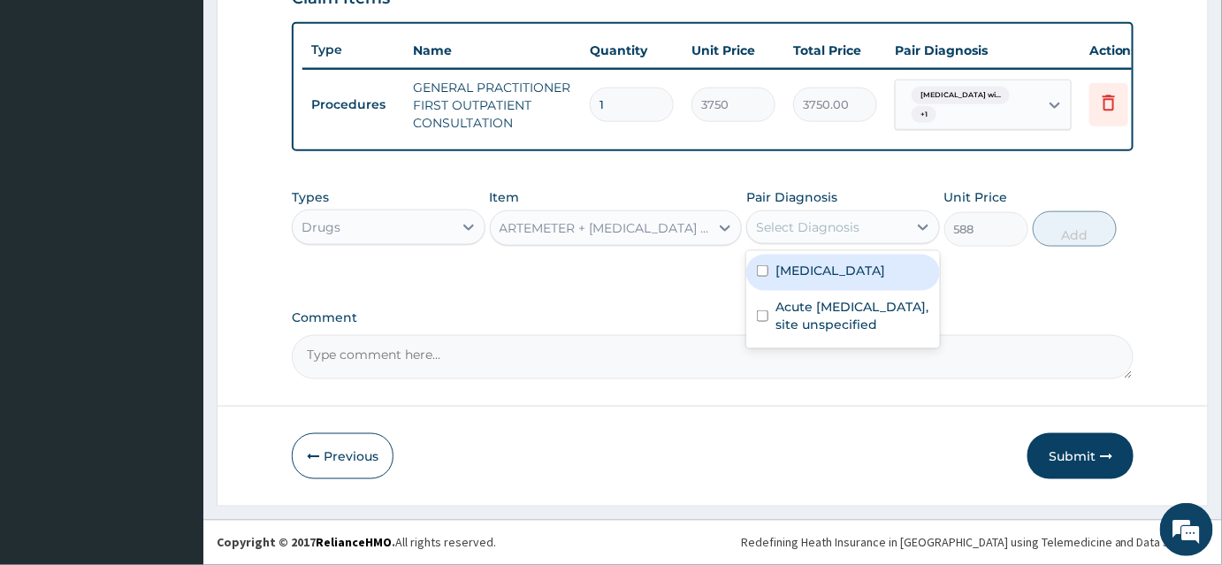
click at [838, 279] on label "Plasmodium malariae malaria without complication" at bounding box center [831, 271] width 110 height 18
checkbox input "true"
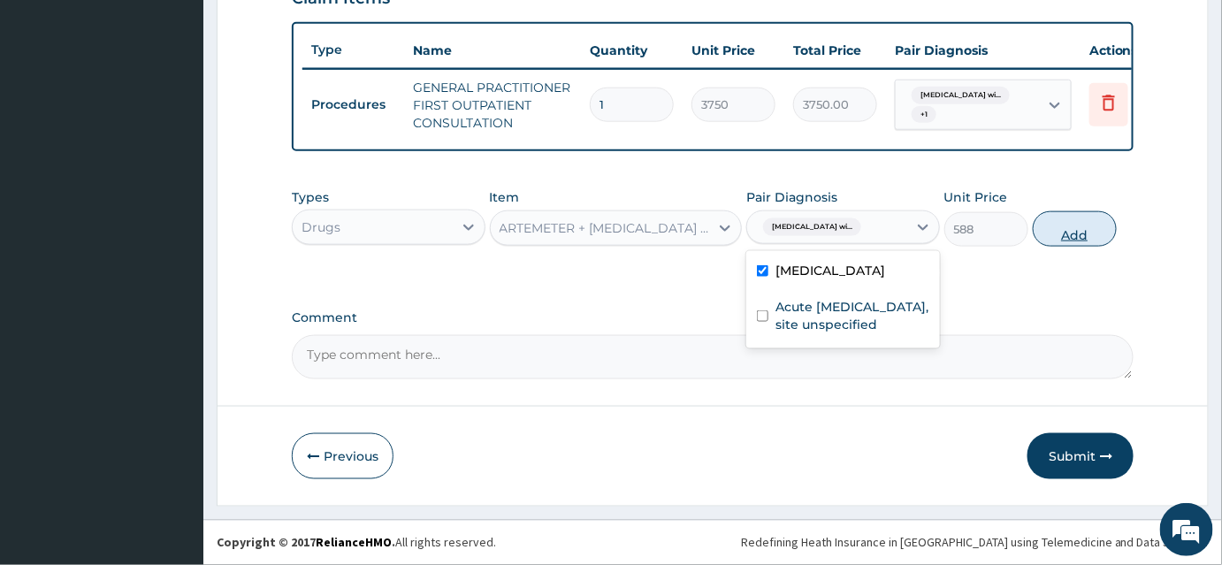
click at [1055, 247] on button "Add" at bounding box center [1075, 228] width 84 height 35
type input "0"
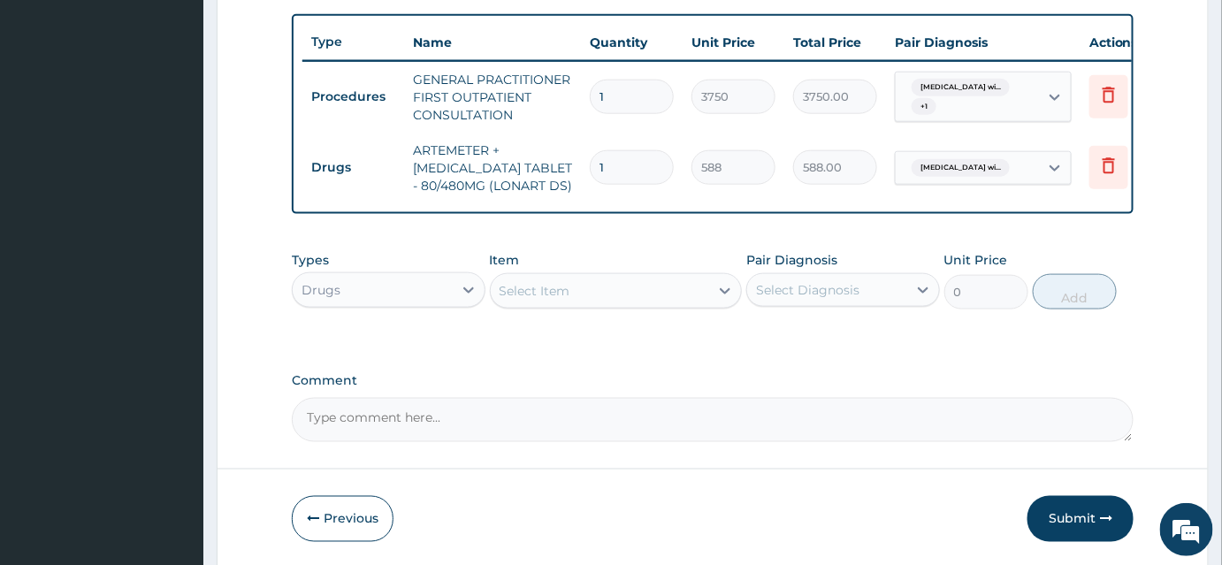
drag, startPoint x: 623, startPoint y: 171, endPoint x: 560, endPoint y: 173, distance: 62.9
click at [564, 172] on tr "Drugs ARTEMETER + LUMEFANTRINE TABLET - 80/480MG (LONART DS) 1 588 588.00 Plasm…" at bounding box center [735, 168] width 867 height 71
type input "6"
type input "3528.00"
type input "6"
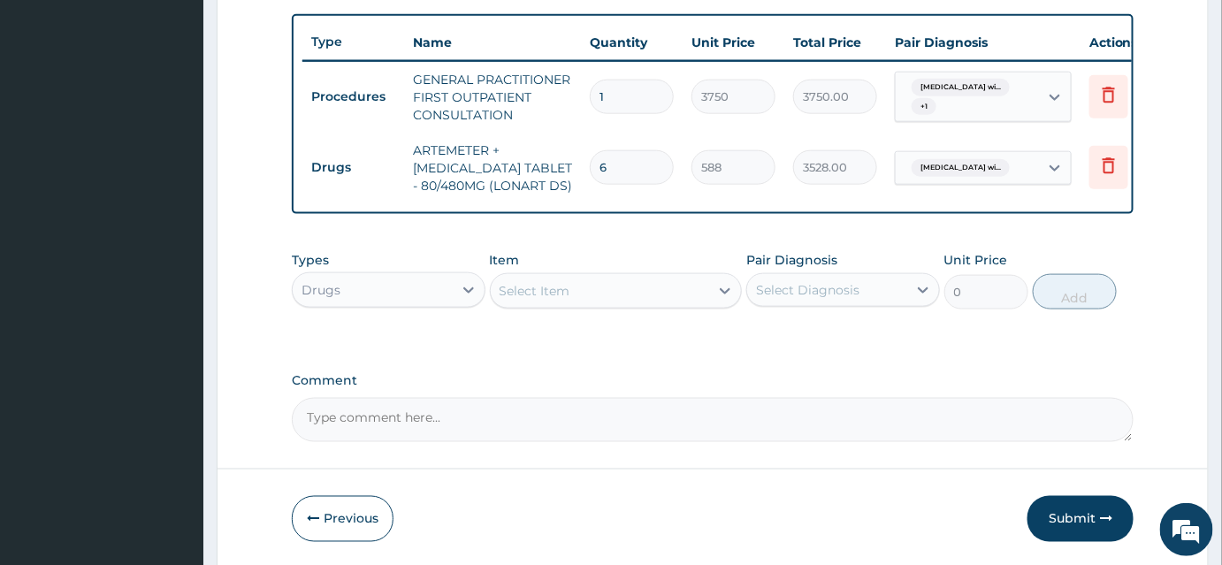
click at [563, 282] on div "Select Item" at bounding box center [616, 290] width 253 height 35
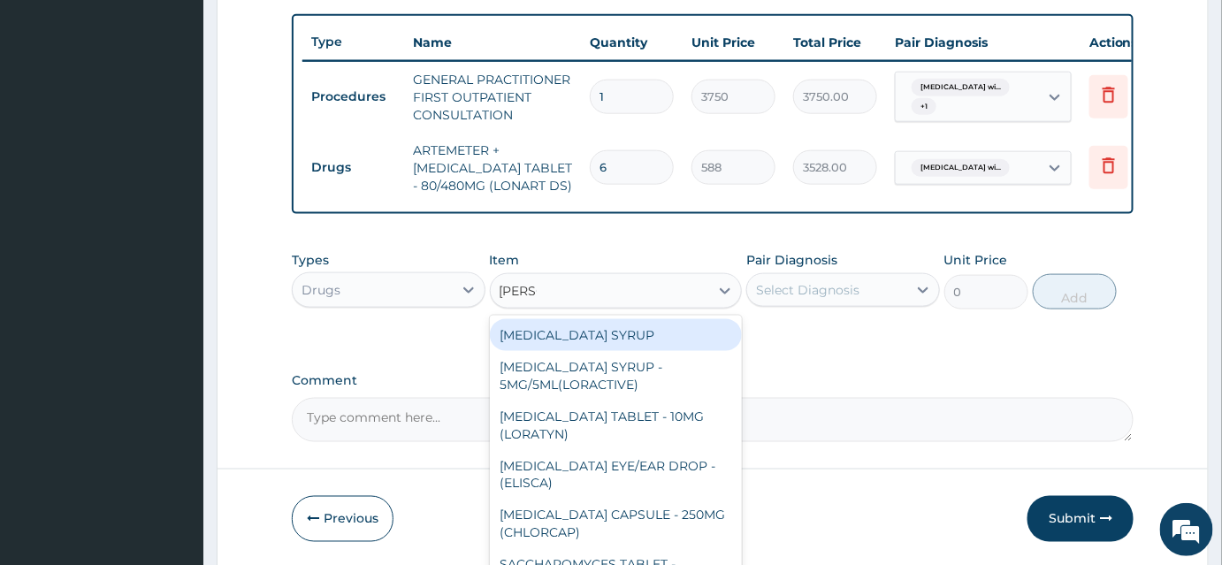
type input "LORAT"
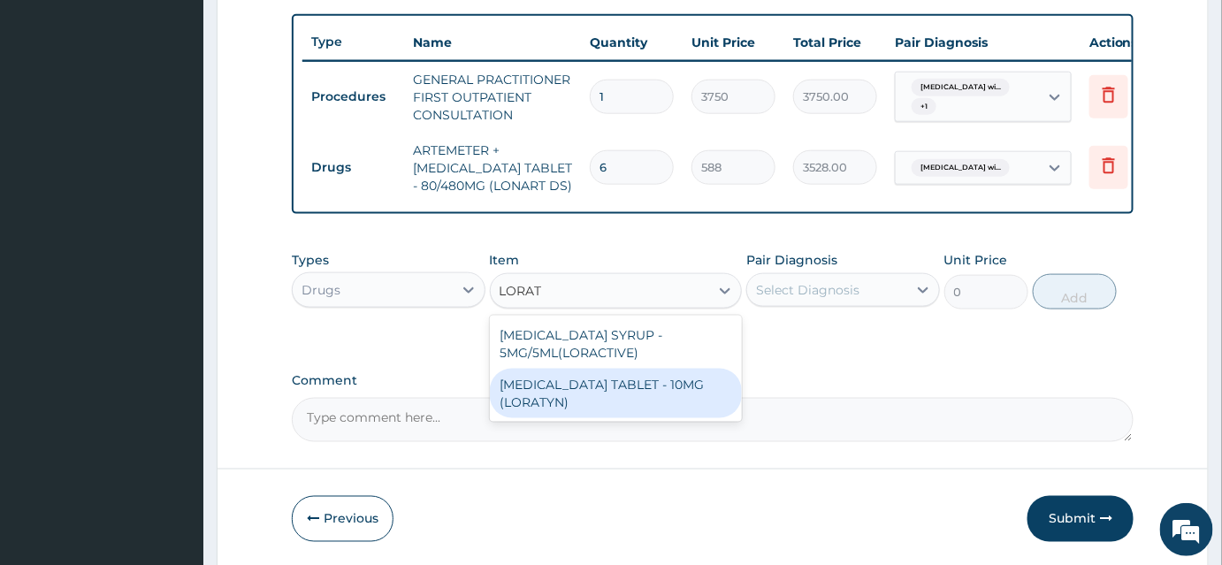
click at [623, 395] on div "LORATADINE TABLET - 10MG (LORATYN)" at bounding box center [616, 394] width 253 height 50
type input "98"
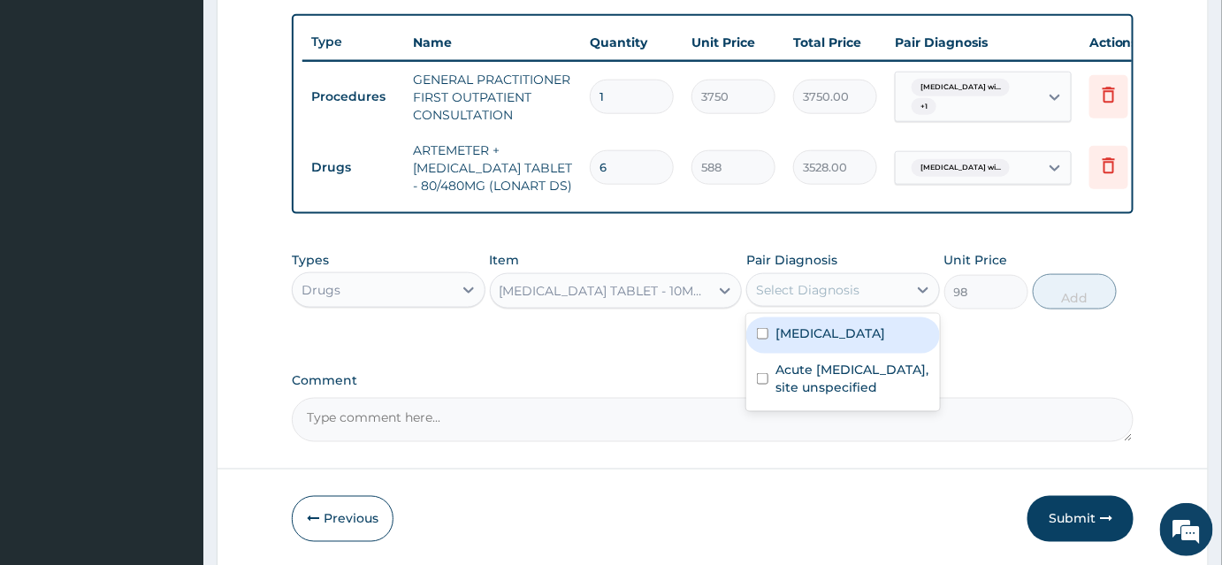
click at [777, 299] on div "Select Diagnosis" at bounding box center [807, 290] width 103 height 18
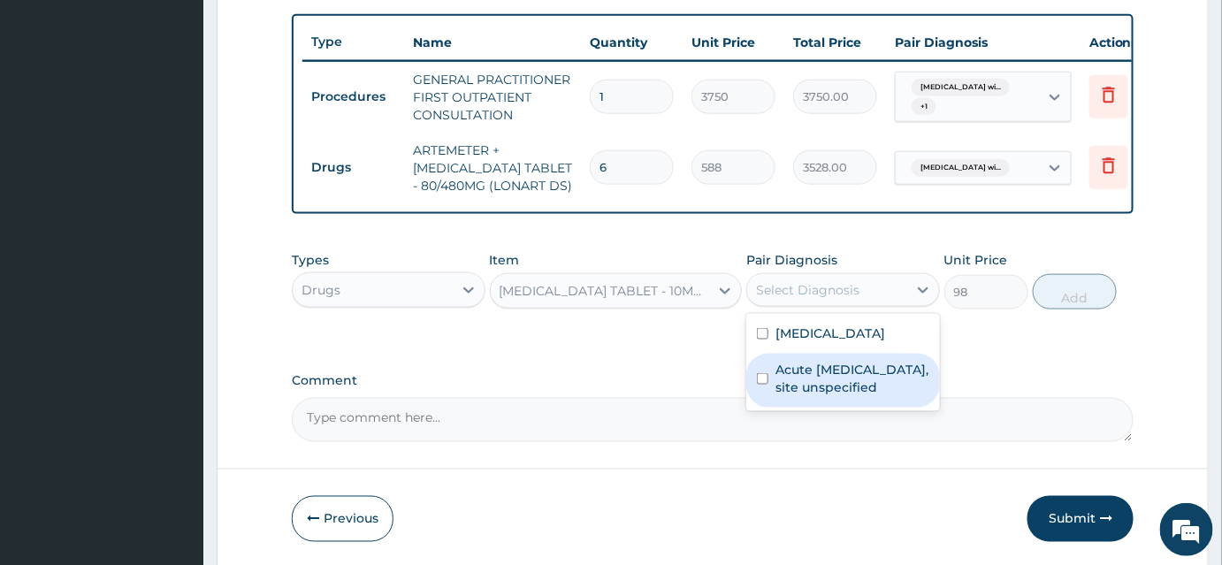
click at [854, 396] on label "Acute upper respiratory infection, site unspecified" at bounding box center [853, 378] width 154 height 35
checkbox input "true"
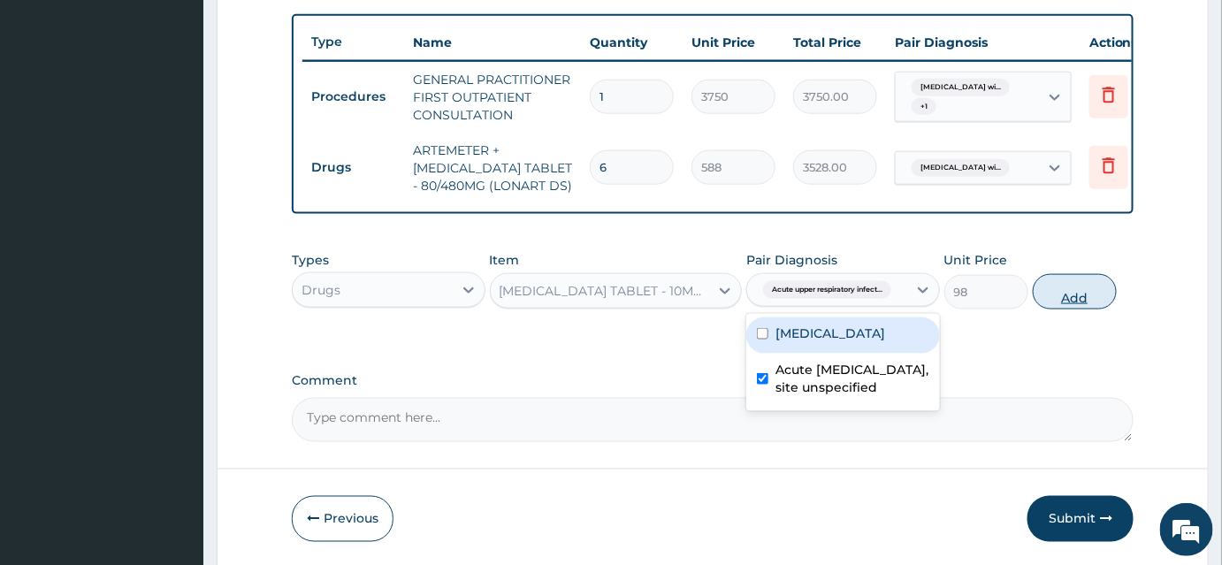
click at [1073, 301] on button "Add" at bounding box center [1075, 291] width 84 height 35
type input "0"
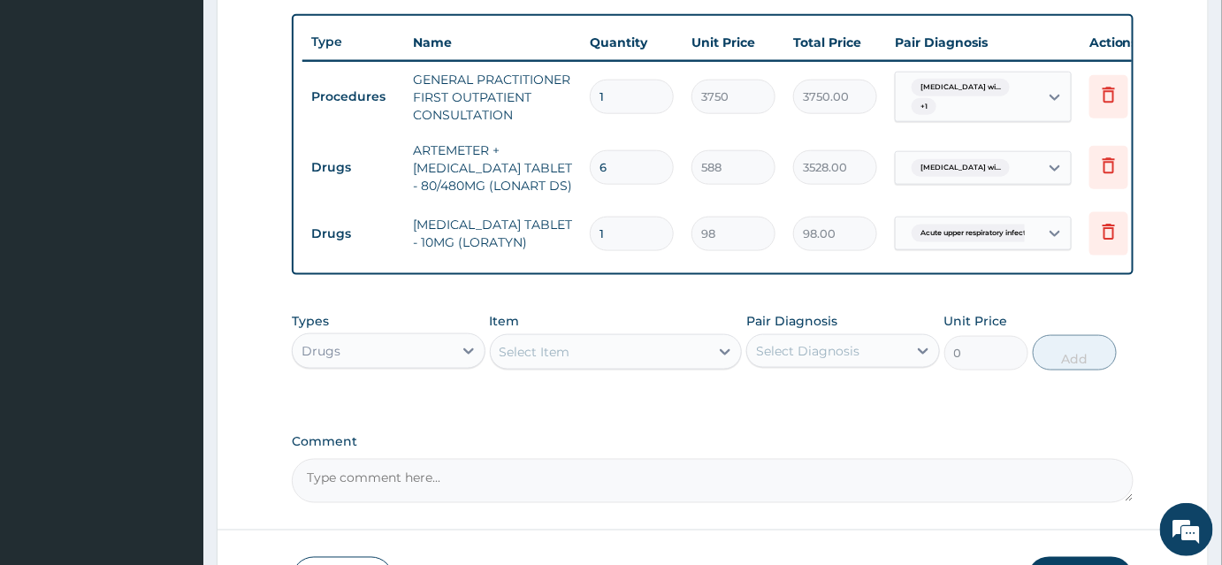
drag, startPoint x: 632, startPoint y: 229, endPoint x: 585, endPoint y: 235, distance: 47.3
click at [585, 235] on td "1" at bounding box center [632, 234] width 102 height 52
type input "6"
type input "588.00"
type input "6"
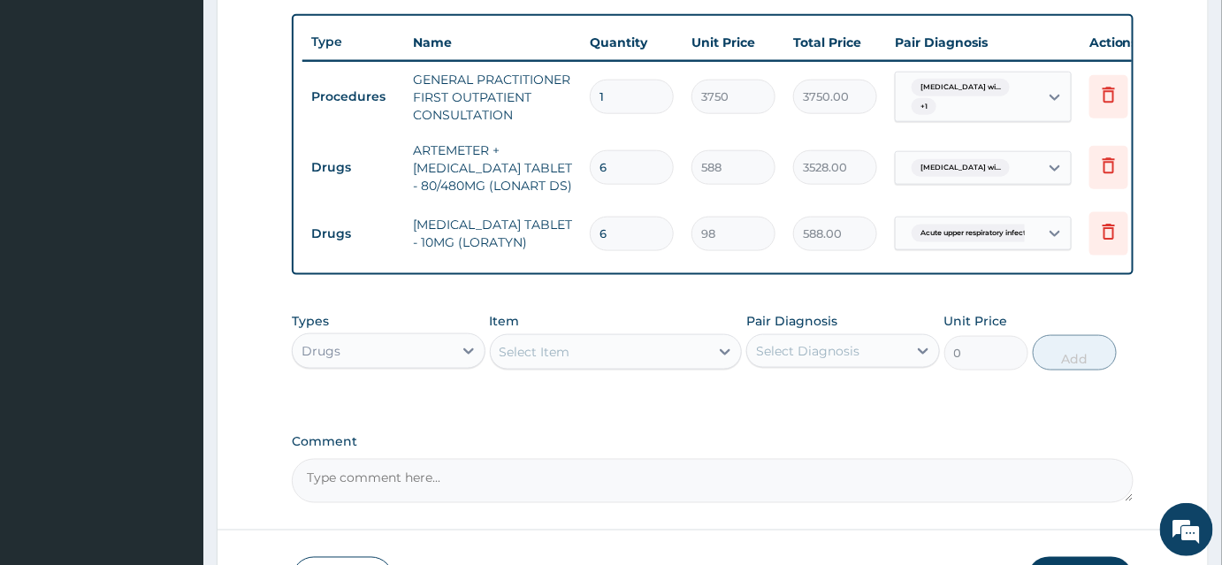
click at [549, 361] on div "Select Item" at bounding box center [535, 352] width 71 height 18
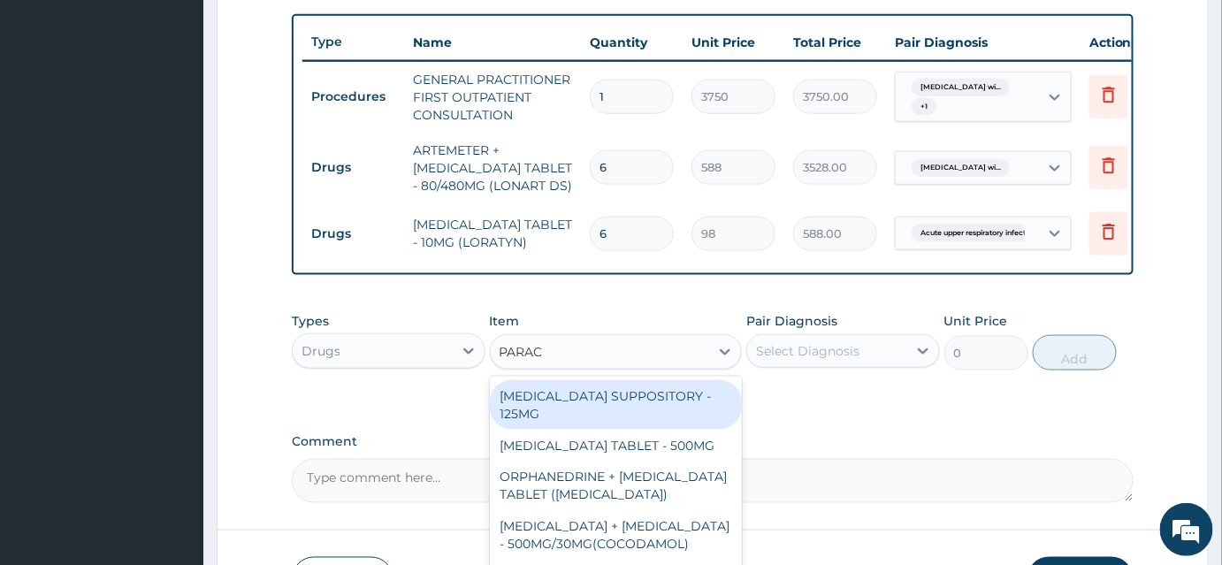
type input "PARACE"
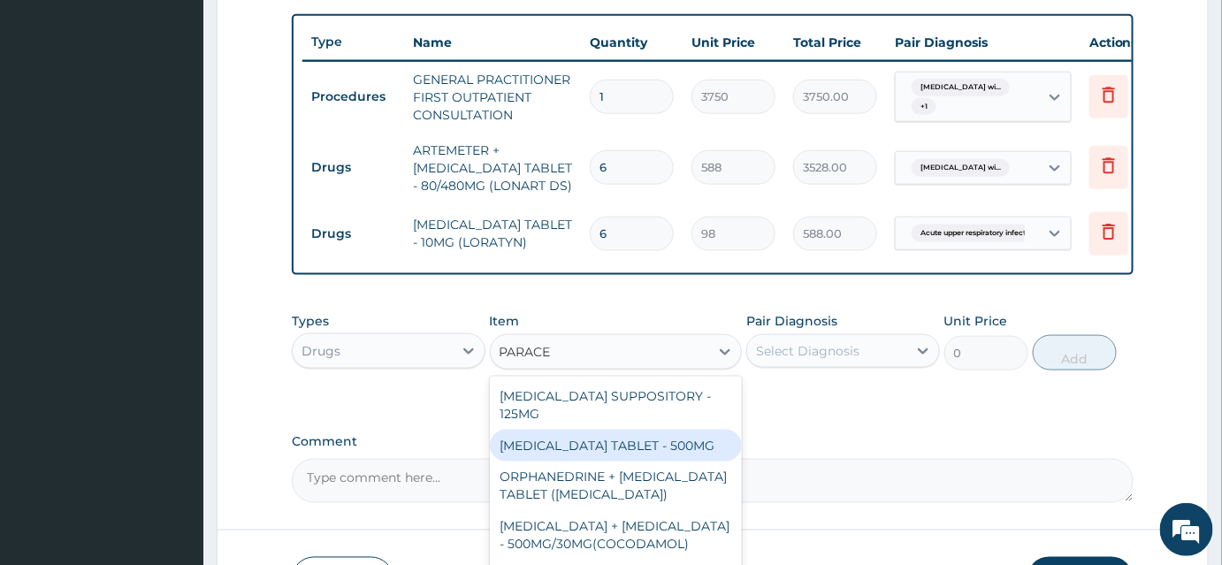
click at [637, 450] on div "PARACETAMOL TABLET - 500MG" at bounding box center [616, 446] width 253 height 32
type input "33.599999999999994"
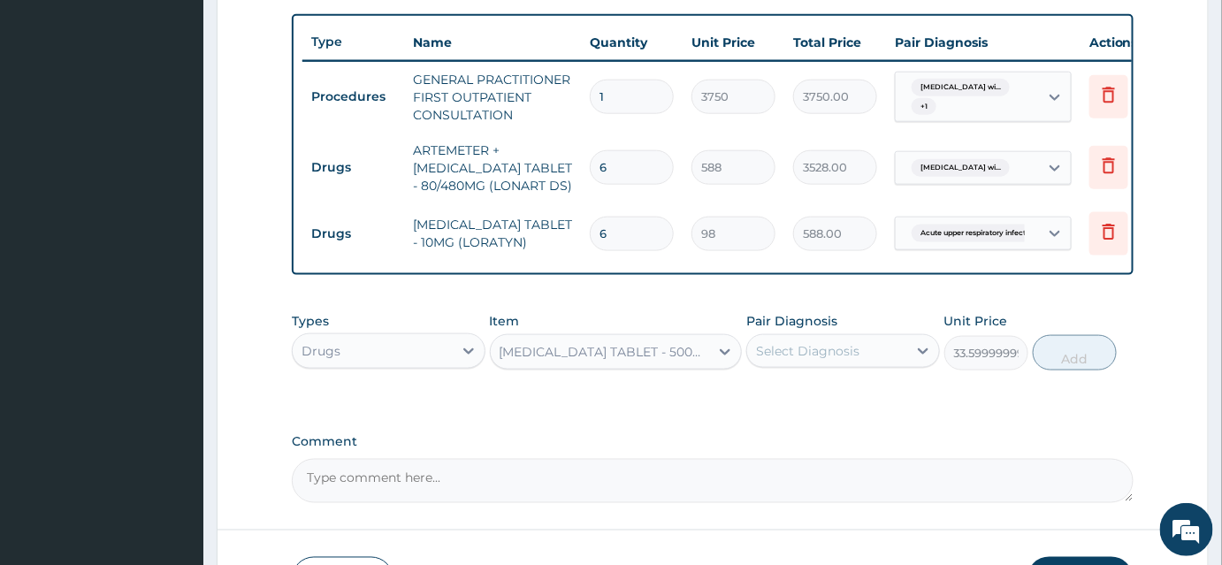
click at [806, 360] on div "Select Diagnosis" at bounding box center [807, 351] width 103 height 18
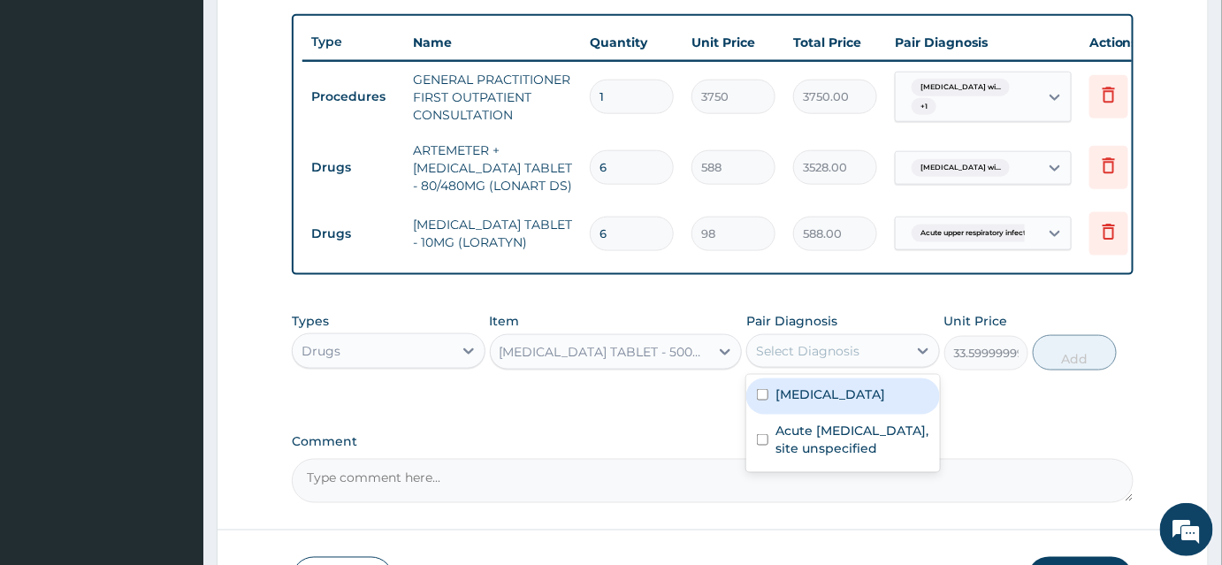
click at [837, 403] on label "Plasmodium malariae malaria without complication" at bounding box center [831, 395] width 110 height 18
checkbox input "true"
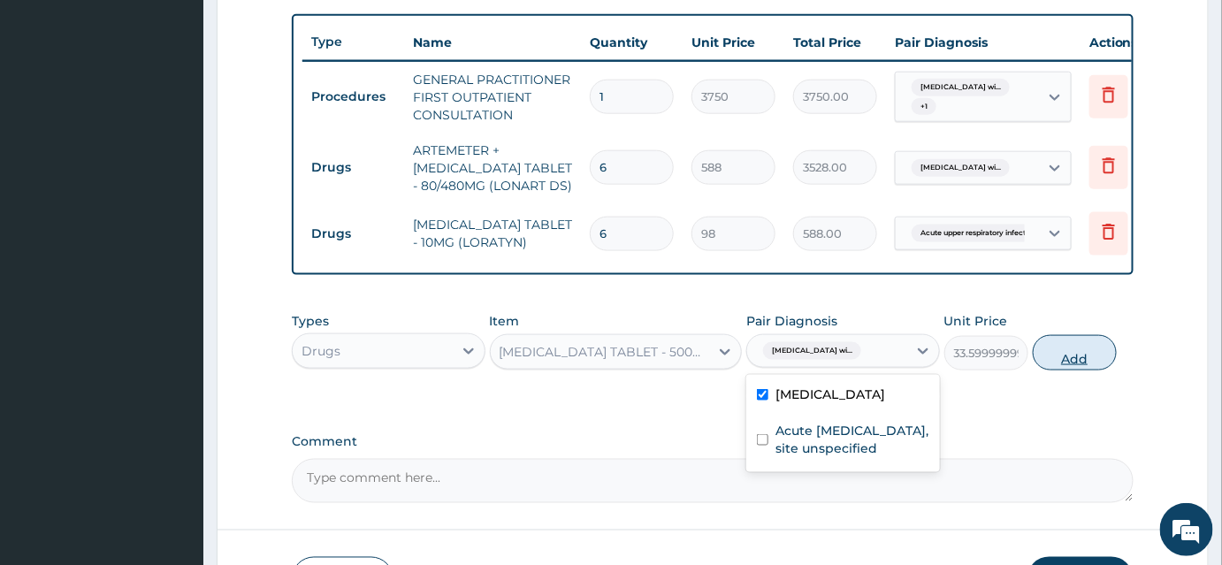
click at [1047, 364] on button "Add" at bounding box center [1075, 352] width 84 height 35
type input "0"
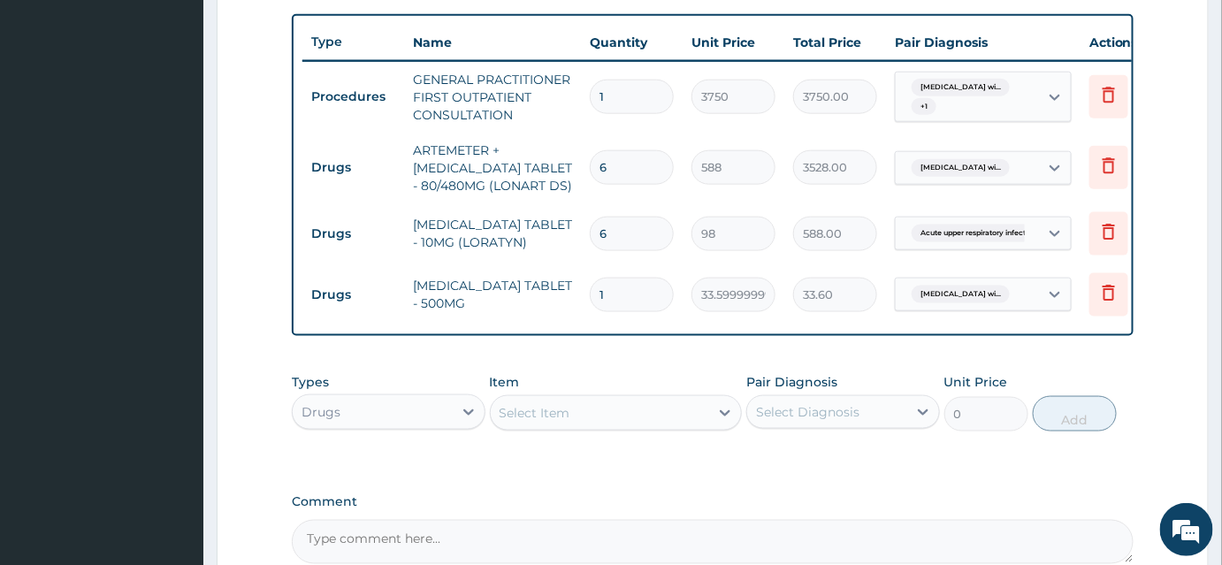
type input "18"
type input "604.80"
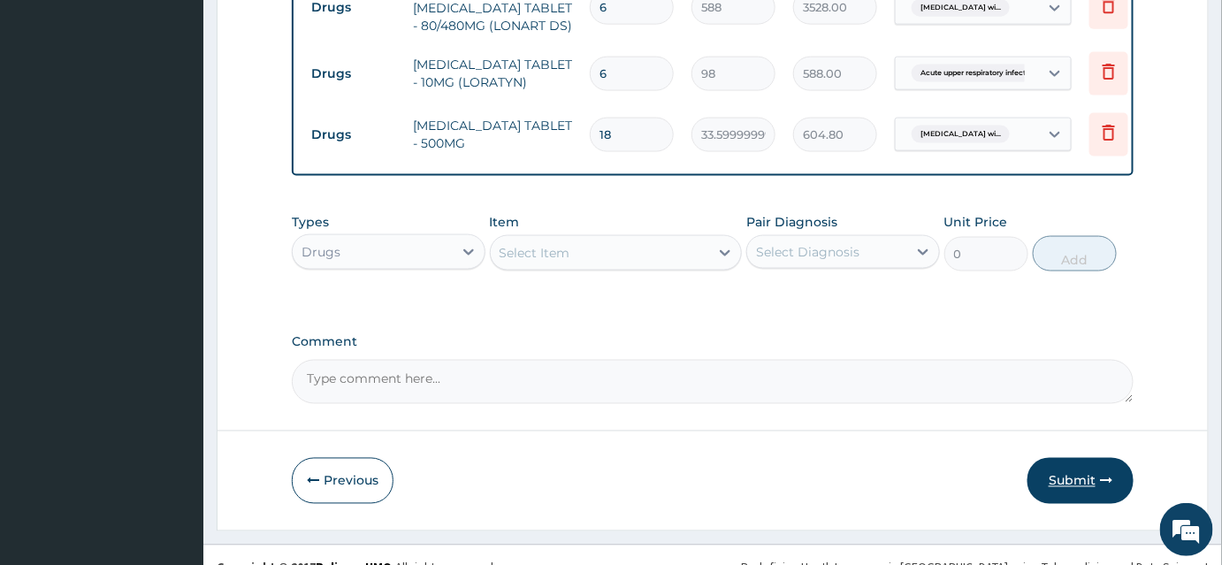
type input "18"
click at [1066, 499] on button "Submit" at bounding box center [1081, 481] width 106 height 46
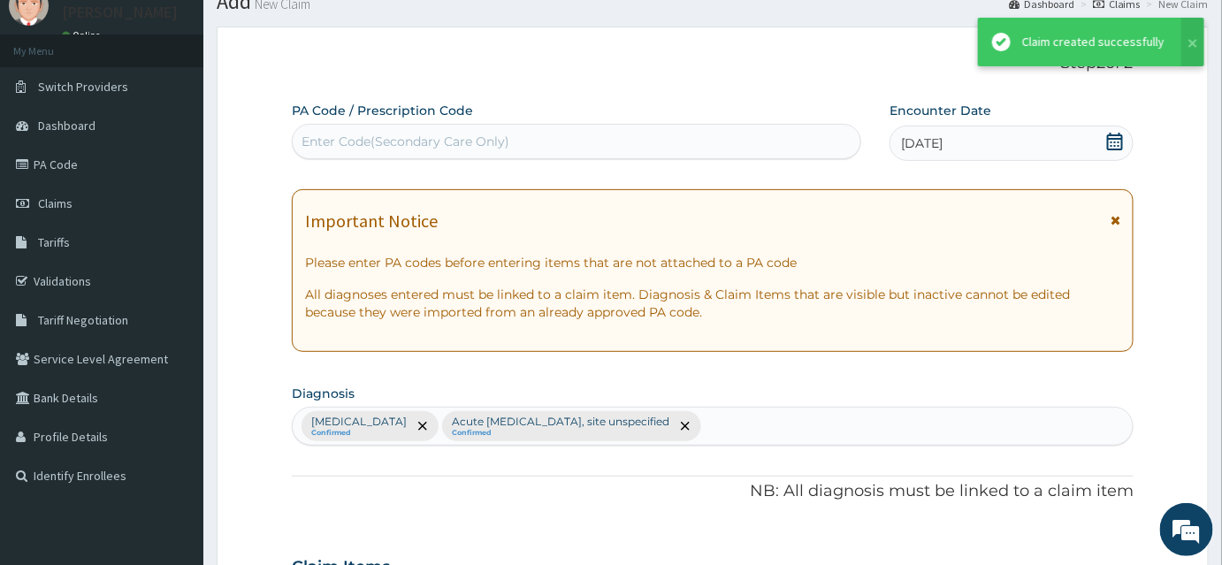
scroll to position [804, 0]
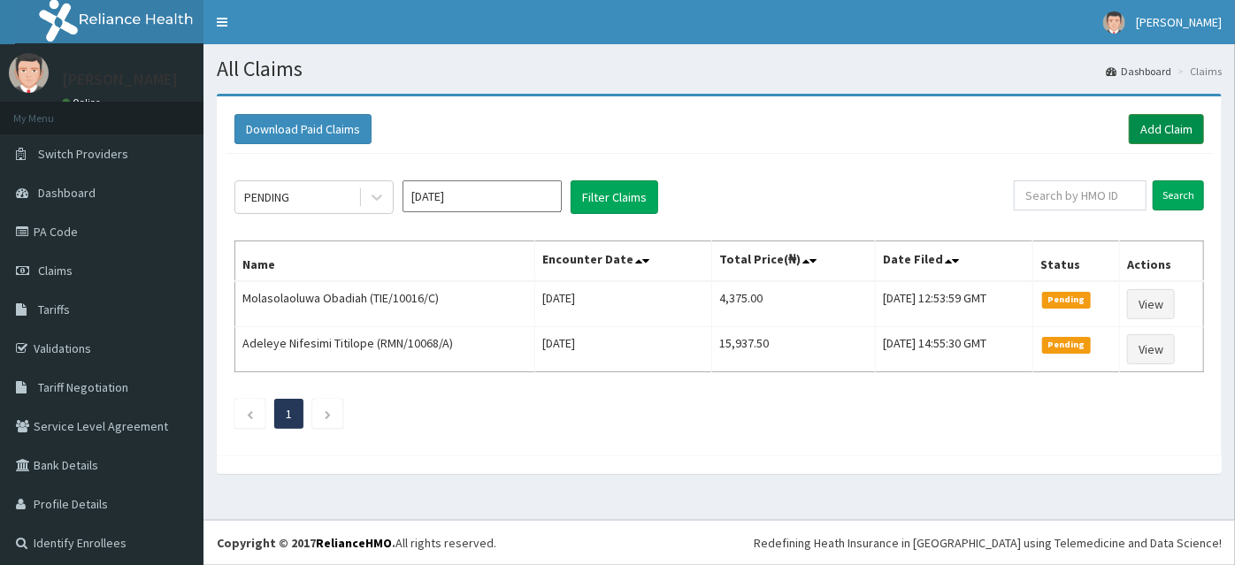
click at [1137, 132] on link "Add Claim" at bounding box center [1166, 129] width 75 height 30
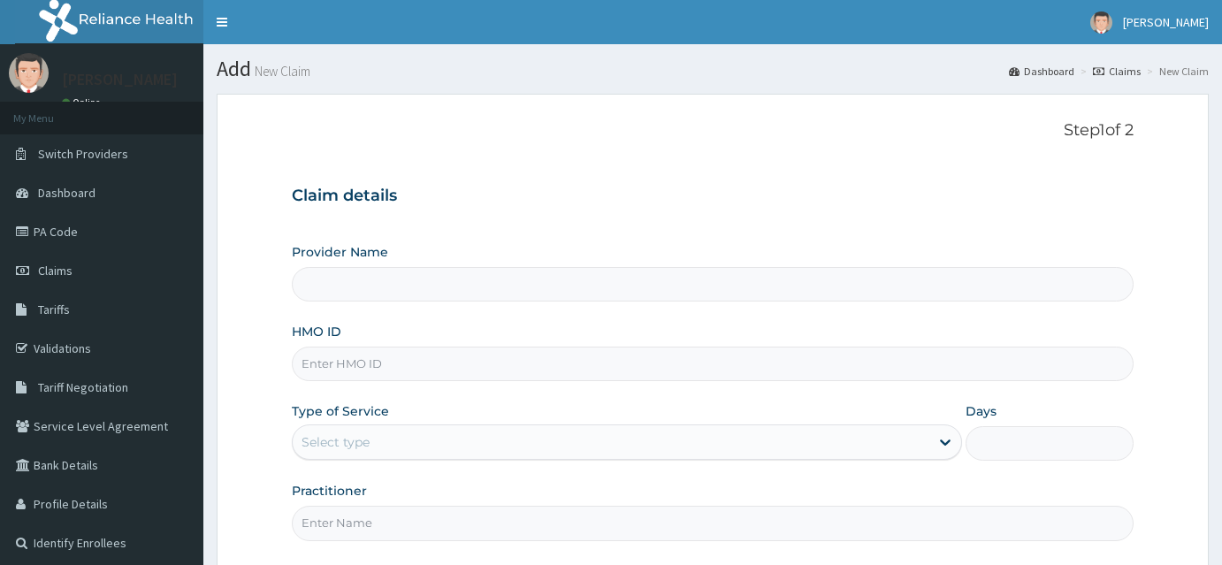
type input "INLAND SPECIALIST HOSPITAL- KETU"
click at [344, 361] on input "HMO ID" at bounding box center [713, 364] width 842 height 34
paste input "ITX/10486/A"
type input "ITX/10486/A"
click at [351, 442] on div "Select type" at bounding box center [336, 442] width 68 height 18
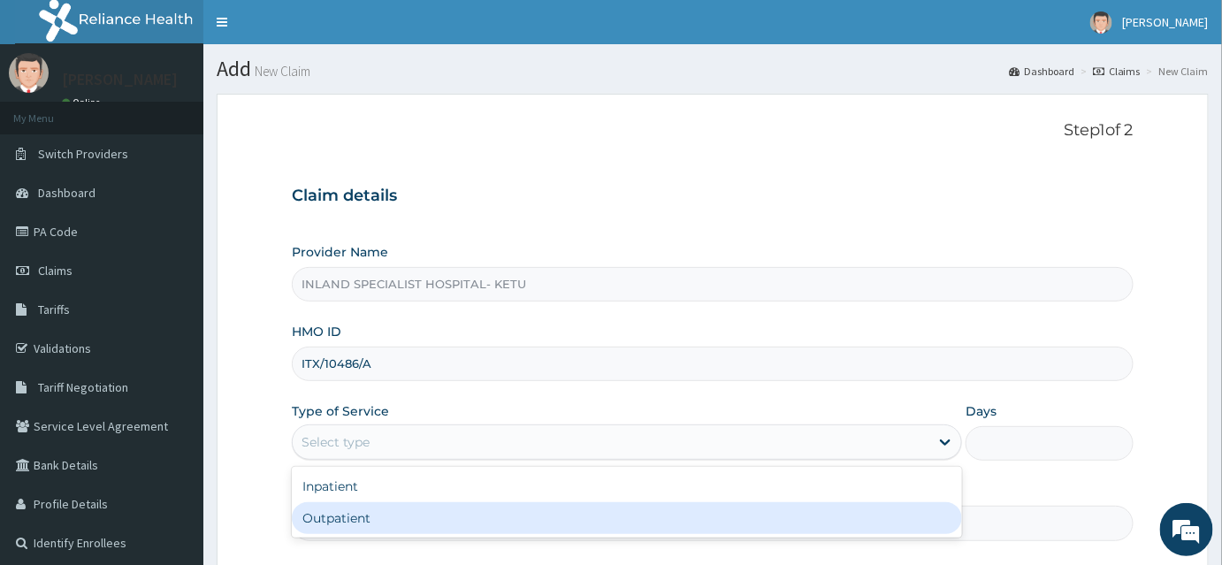
click at [343, 509] on div "Outpatient" at bounding box center [627, 518] width 670 height 32
type input "1"
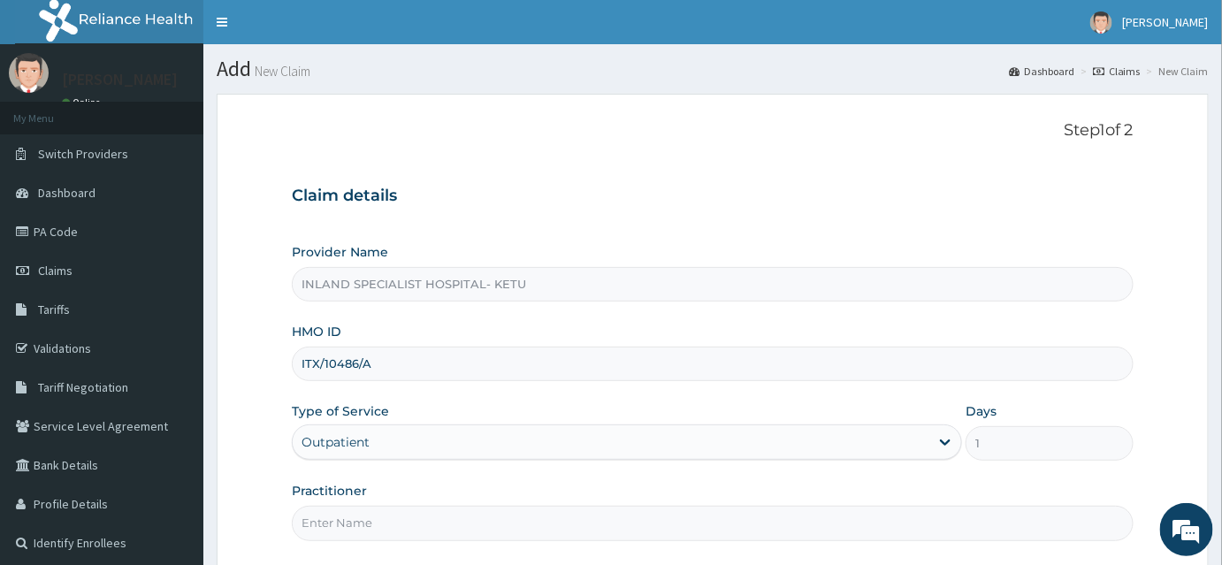
click at [347, 517] on input "Practitioner" at bounding box center [713, 523] width 842 height 34
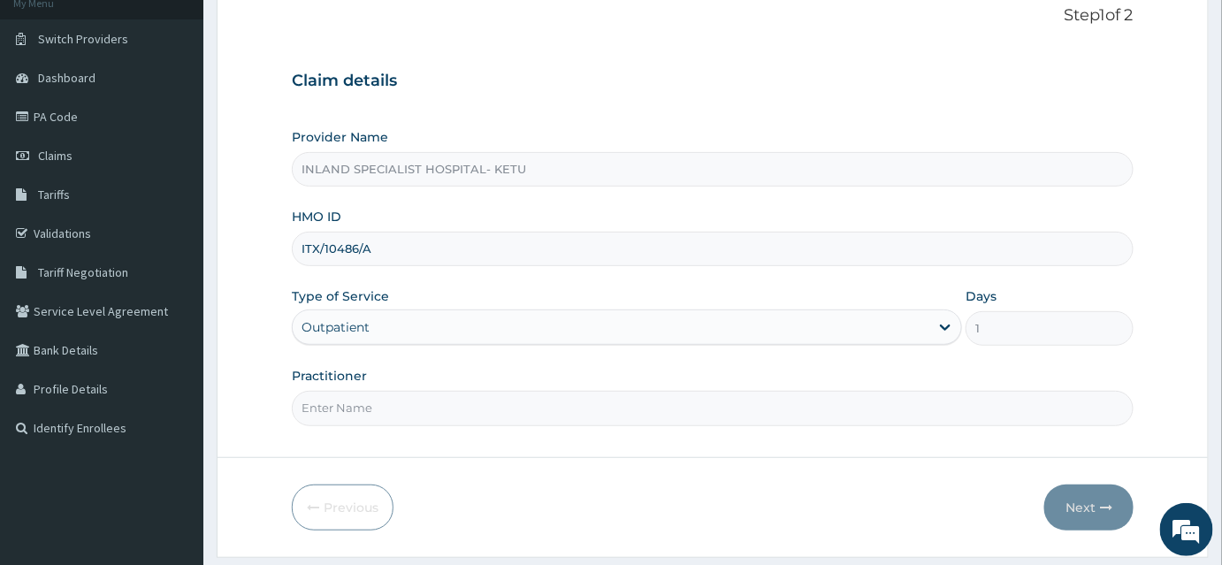
scroll to position [160, 0]
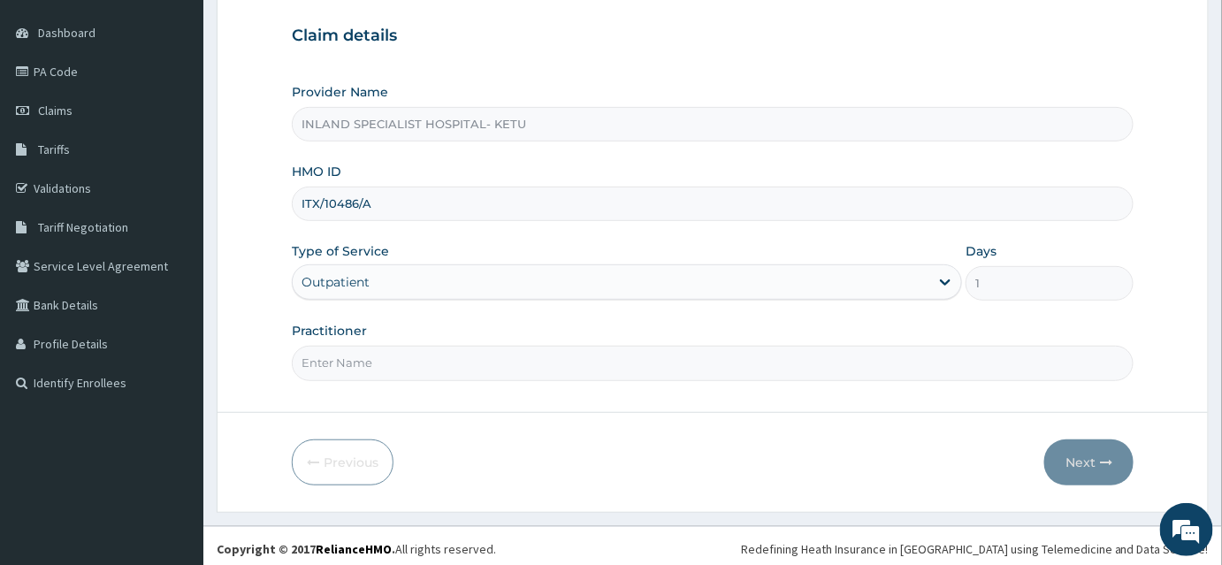
paste input "DR [PERSON_NAME] OKPARE"
type input "DR [PERSON_NAME] OKPARE"
click at [1094, 458] on button "Next" at bounding box center [1089, 463] width 89 height 46
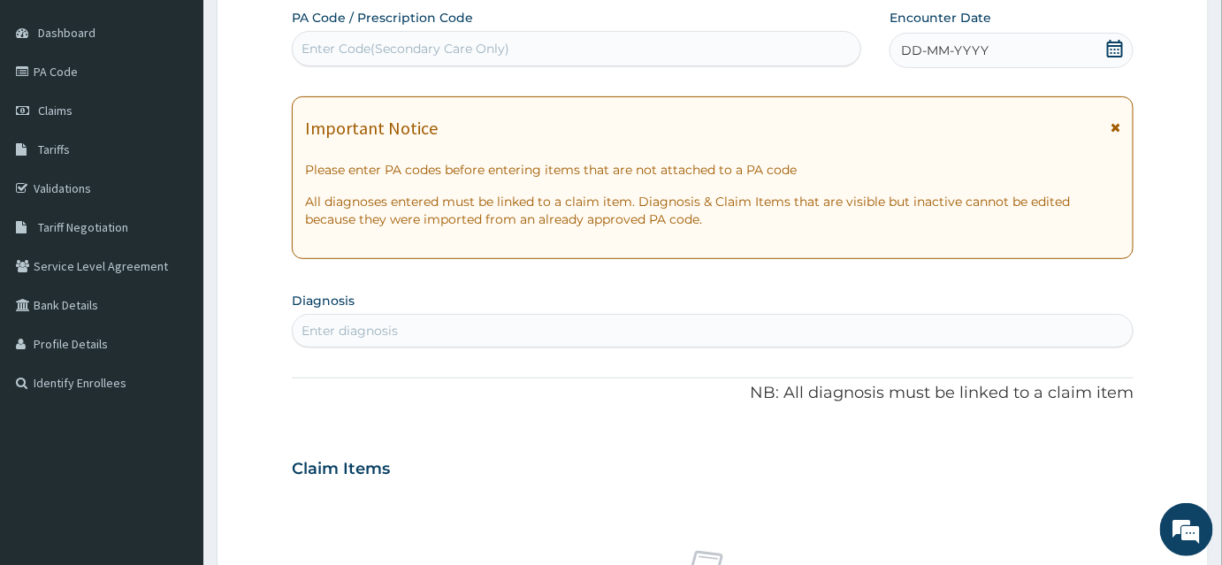
click at [1118, 50] on icon at bounding box center [1115, 49] width 18 height 18
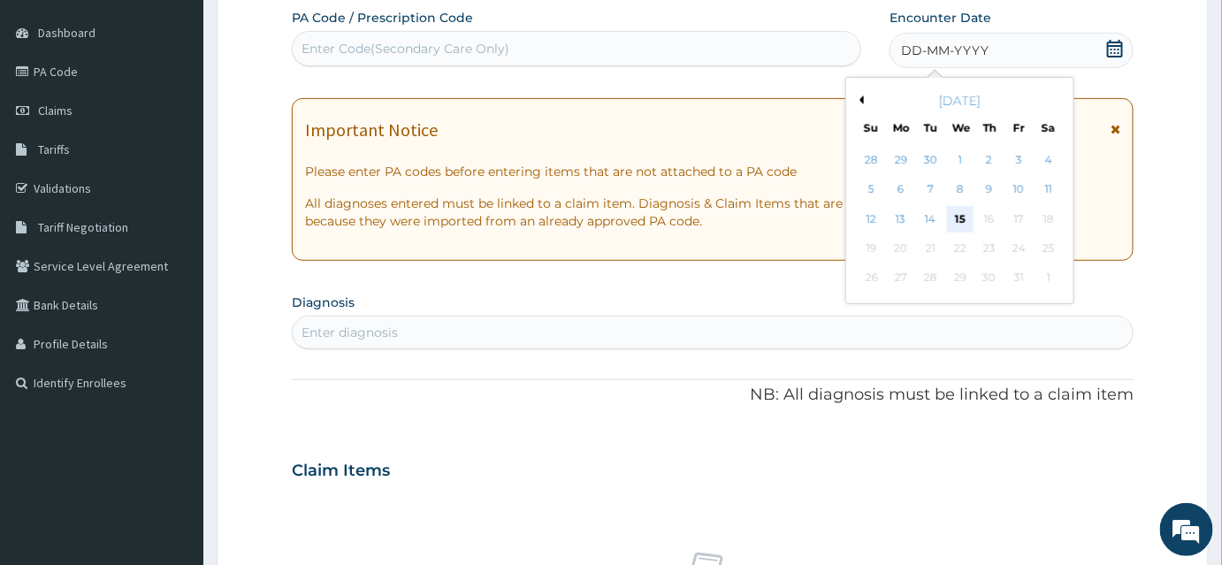
click at [962, 218] on div "15" at bounding box center [960, 219] width 27 height 27
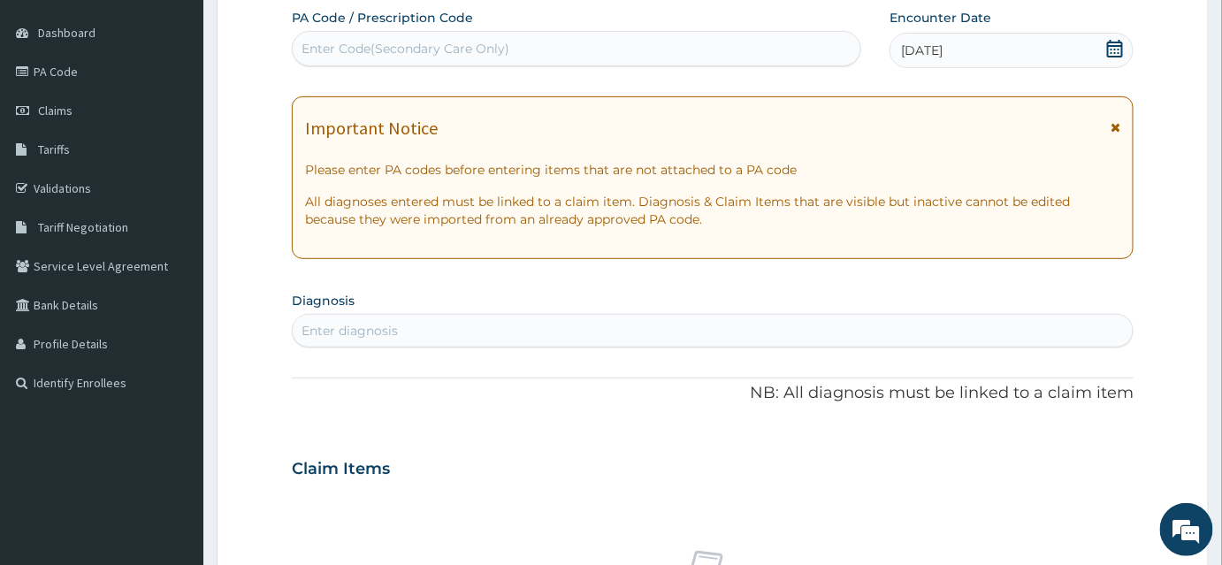
click at [609, 325] on div "Enter diagnosis" at bounding box center [713, 331] width 840 height 28
type input "v"
type input "c"
type input "C"
type input "S"
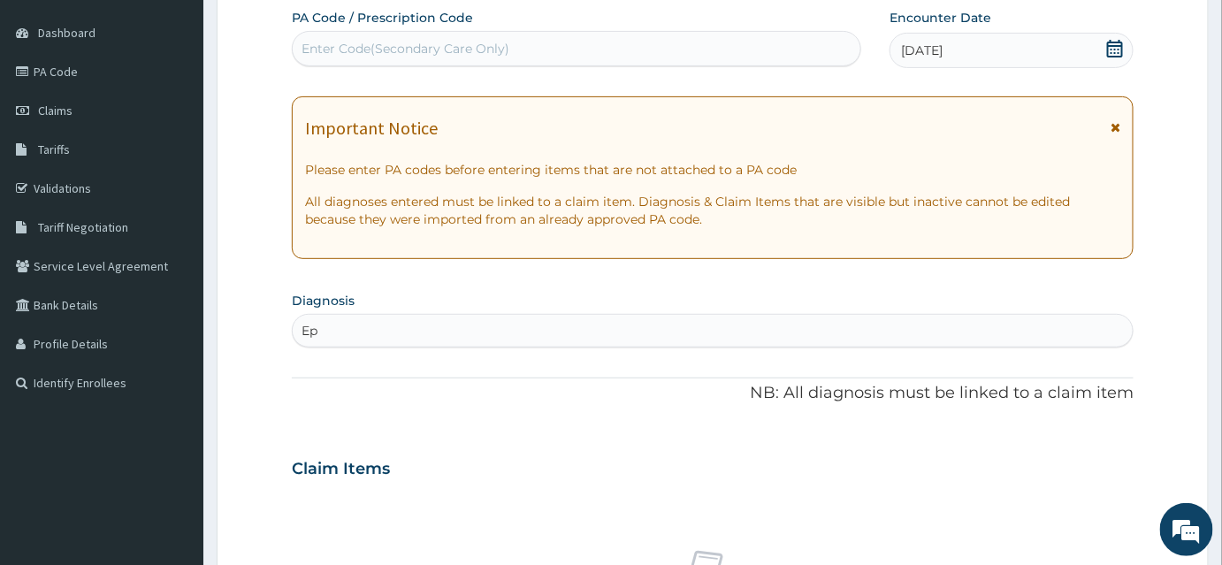
type input "E"
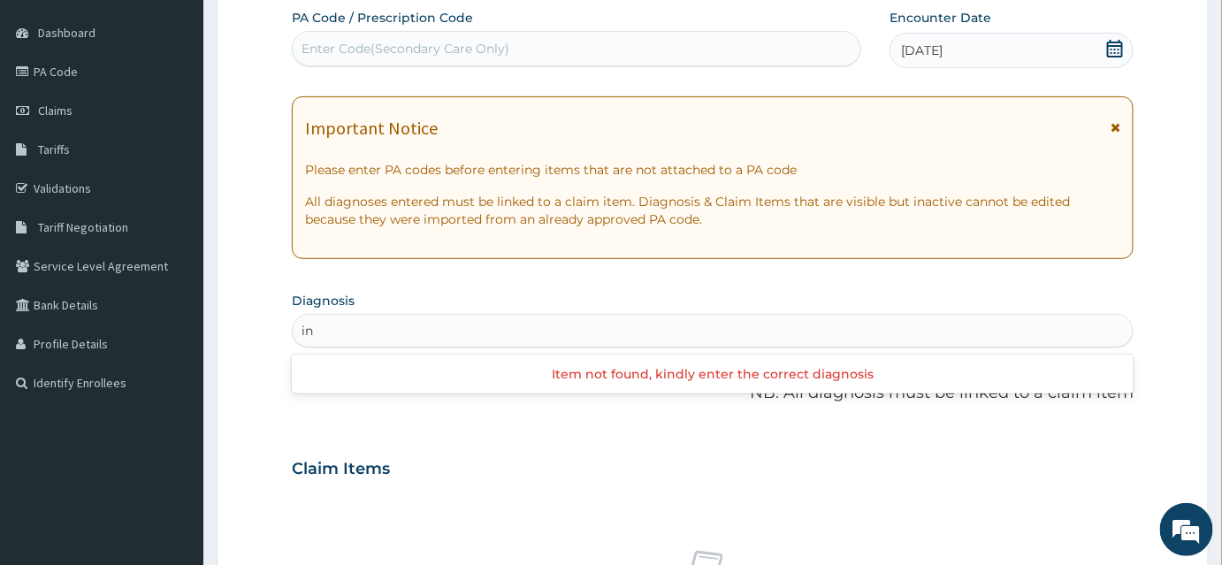
type input "i"
type input "S"
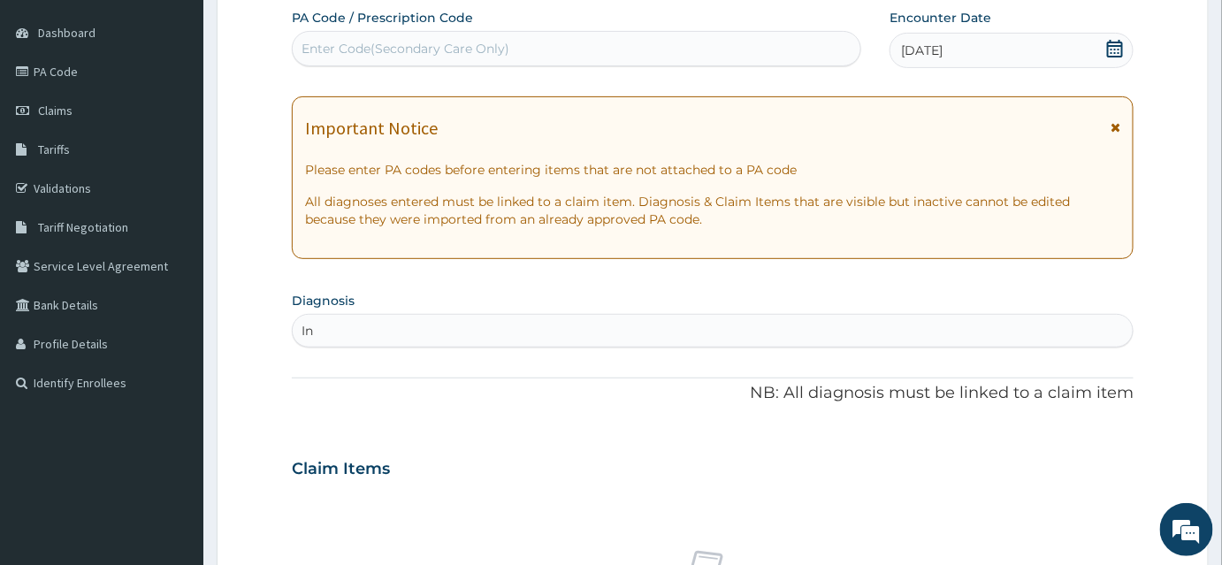
type input "I"
type input "[MEDICAL_DATA]"
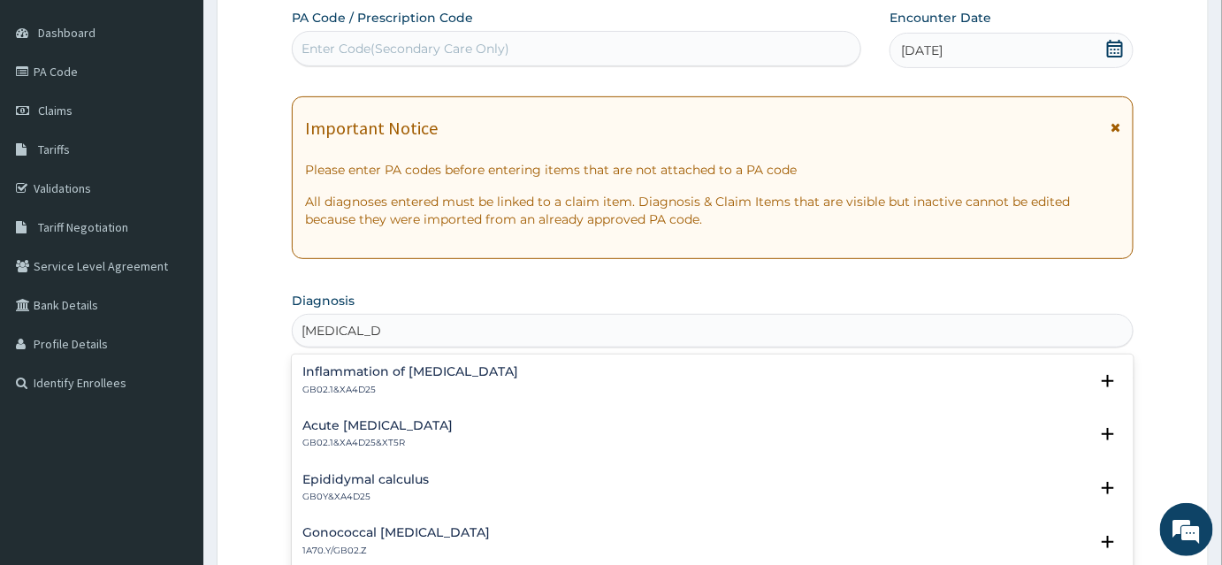
click at [386, 431] on h4 "Acute [MEDICAL_DATA]" at bounding box center [377, 425] width 150 height 13
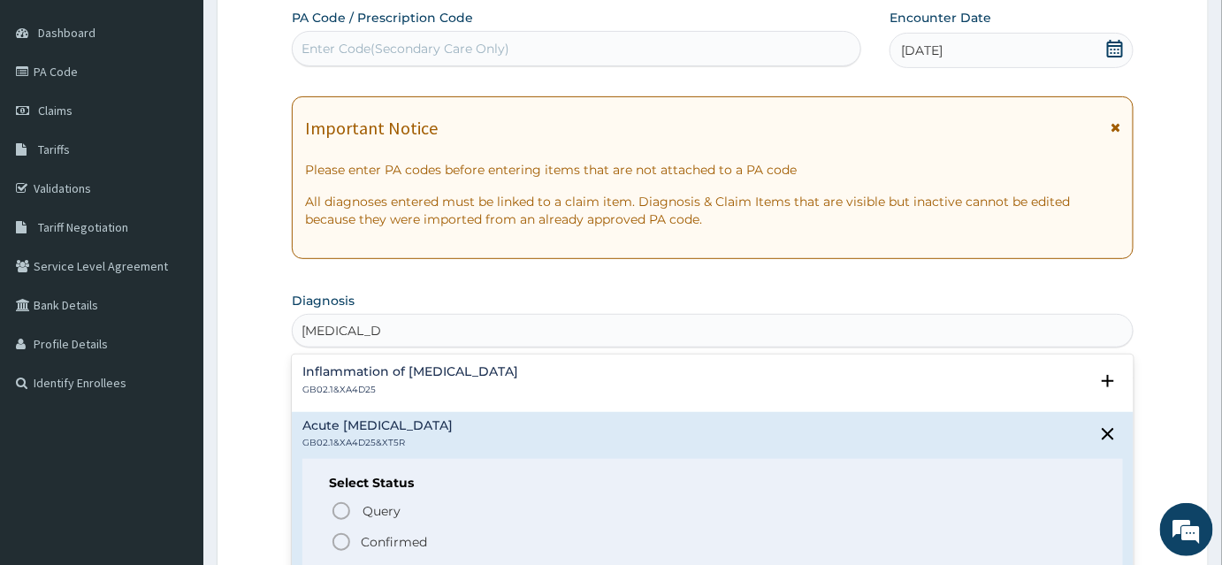
click at [380, 540] on p "Confirmed" at bounding box center [394, 542] width 66 height 18
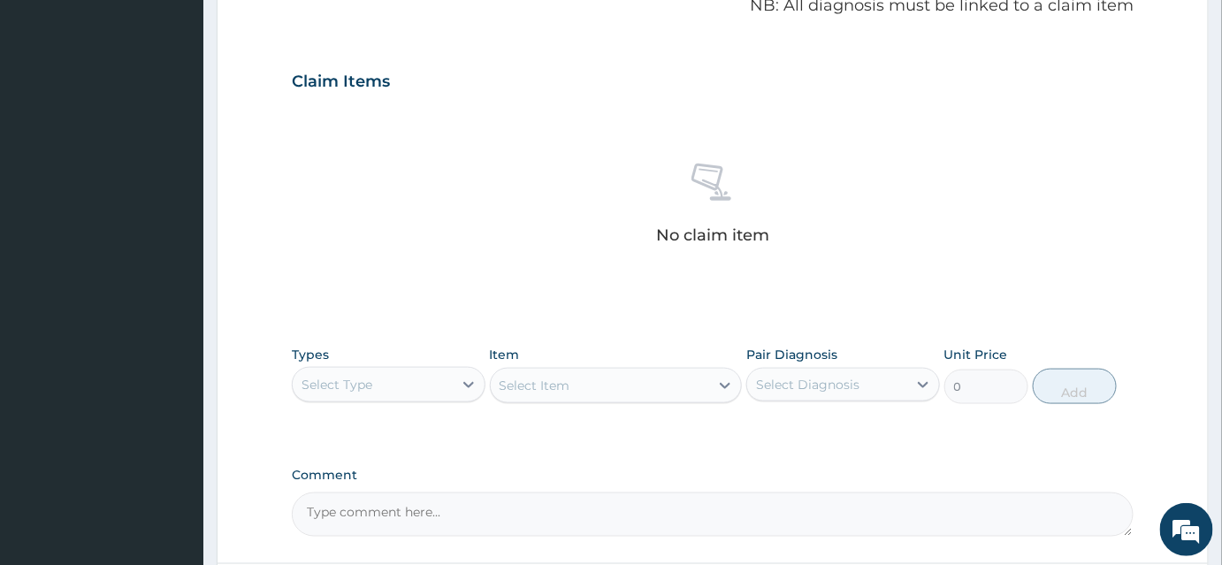
scroll to position [708, 0]
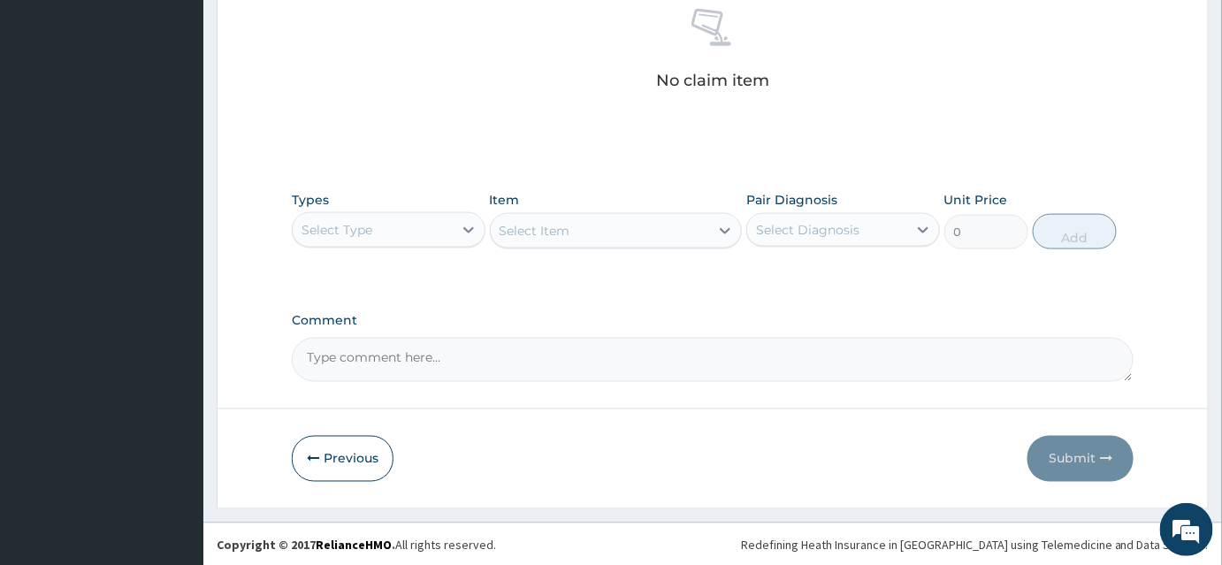
click at [384, 229] on div "Select Type" at bounding box center [373, 230] width 160 height 28
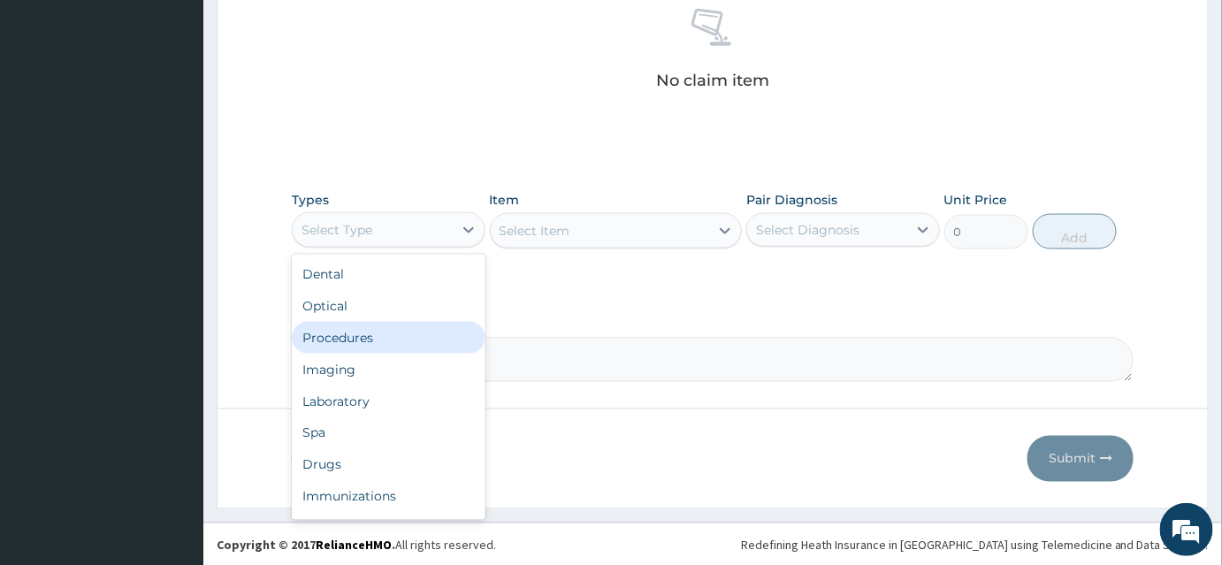
click at [358, 334] on div "Procedures" at bounding box center [389, 338] width 194 height 32
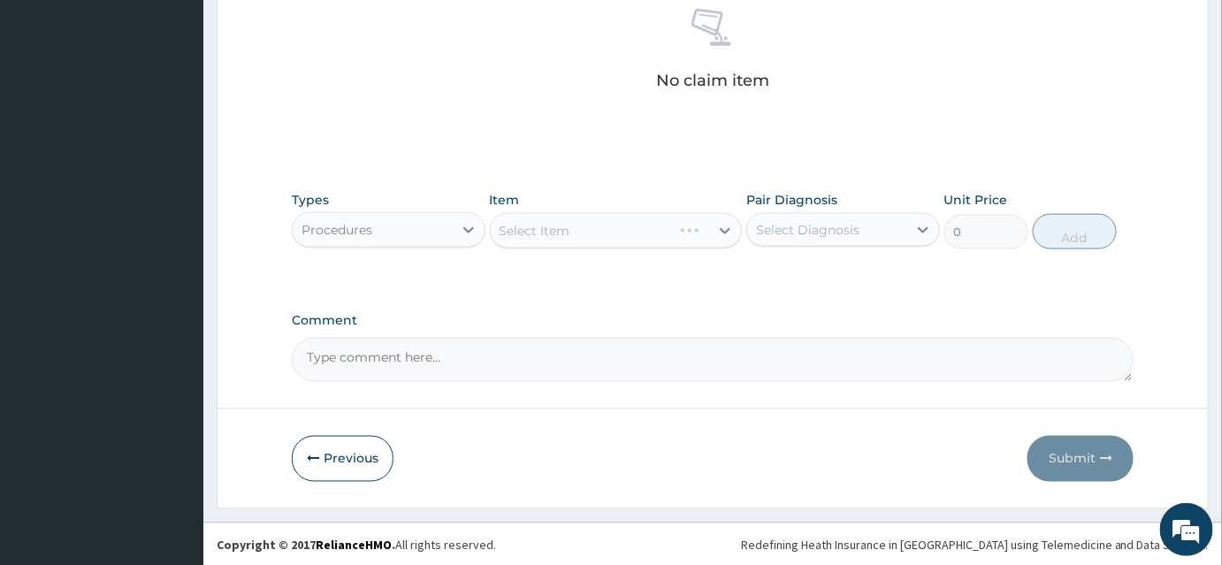
click at [547, 233] on div "Select Item" at bounding box center [616, 230] width 253 height 35
click at [542, 214] on div "Select Item" at bounding box center [616, 230] width 253 height 35
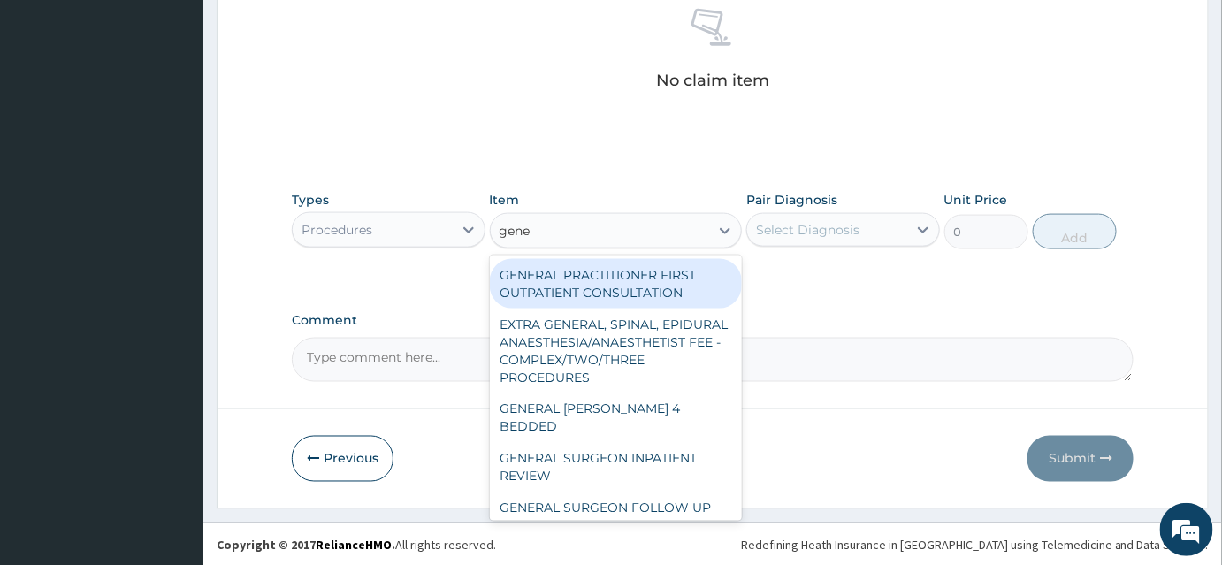
type input "gener"
click at [616, 272] on div "GENERAL PRACTITIONER FIRST OUTPATIENT CONSULTATION" at bounding box center [616, 284] width 253 height 50
type input "3750"
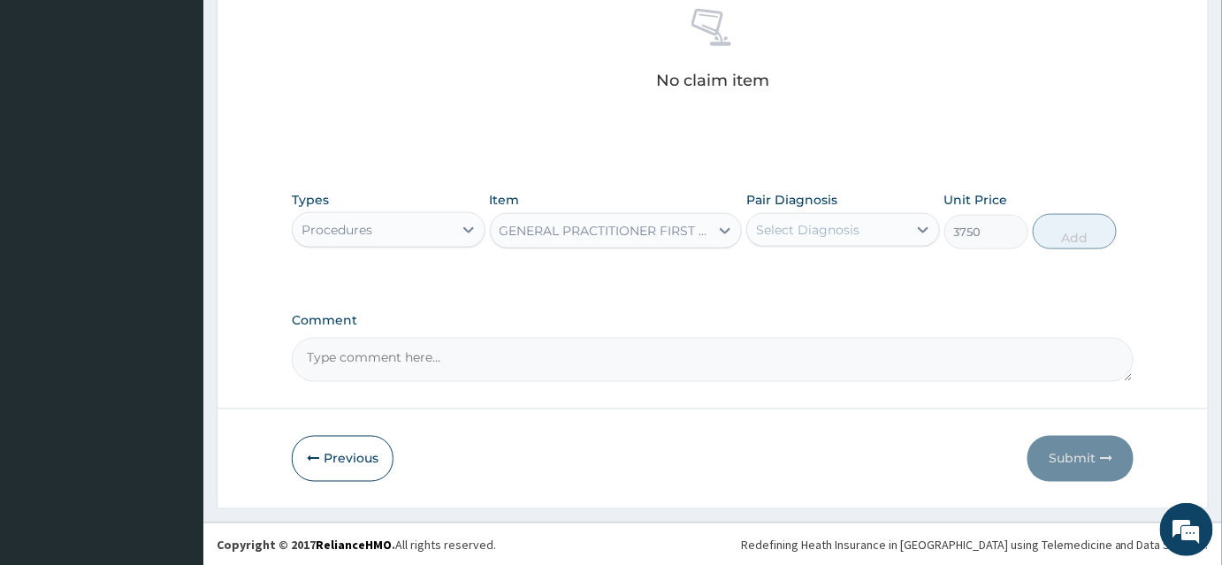
click at [856, 221] on div "Select Diagnosis" at bounding box center [807, 230] width 103 height 18
click at [828, 276] on label "Acute [MEDICAL_DATA]" at bounding box center [851, 273] width 150 height 18
checkbox input "true"
click at [1042, 237] on button "Add" at bounding box center [1075, 231] width 84 height 35
type input "0"
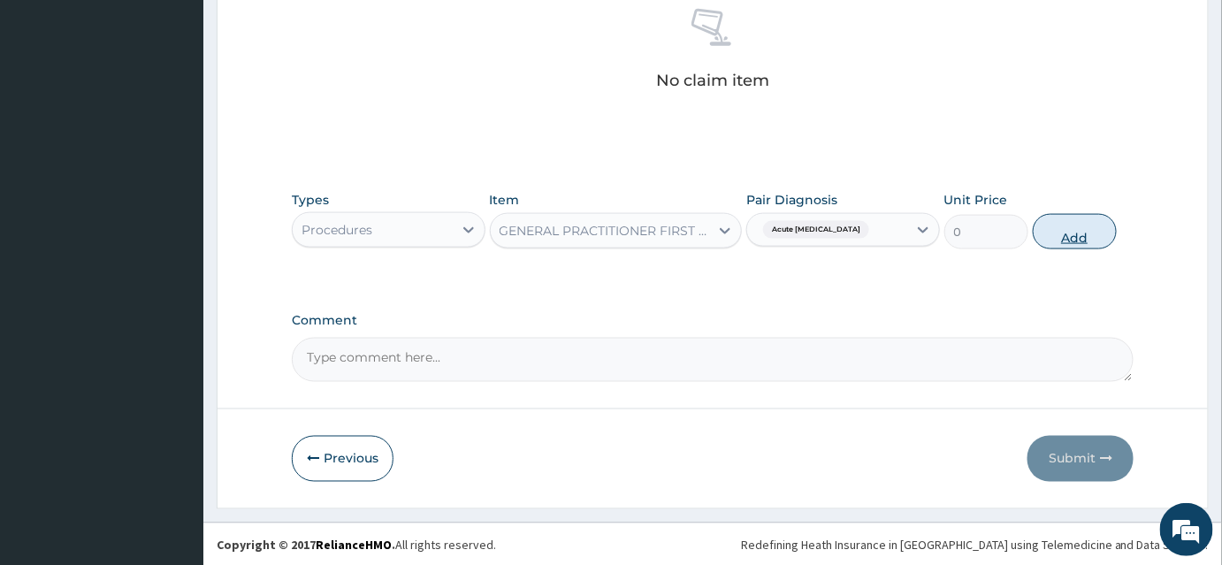
scroll to position [644, 0]
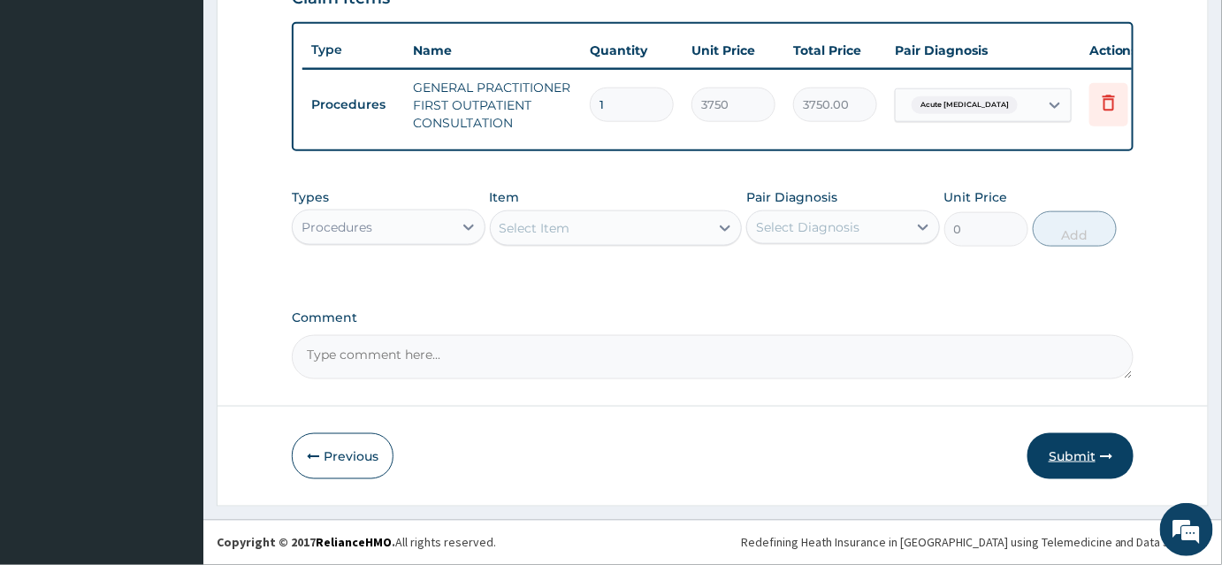
click at [1075, 452] on button "Submit" at bounding box center [1081, 456] width 106 height 46
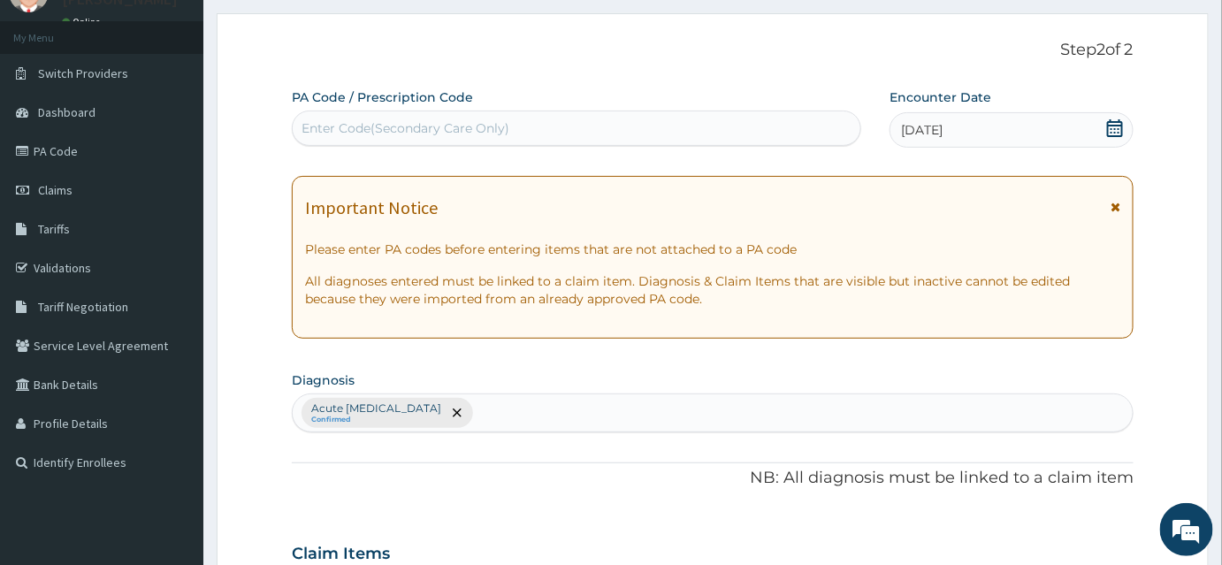
scroll to position [0, 0]
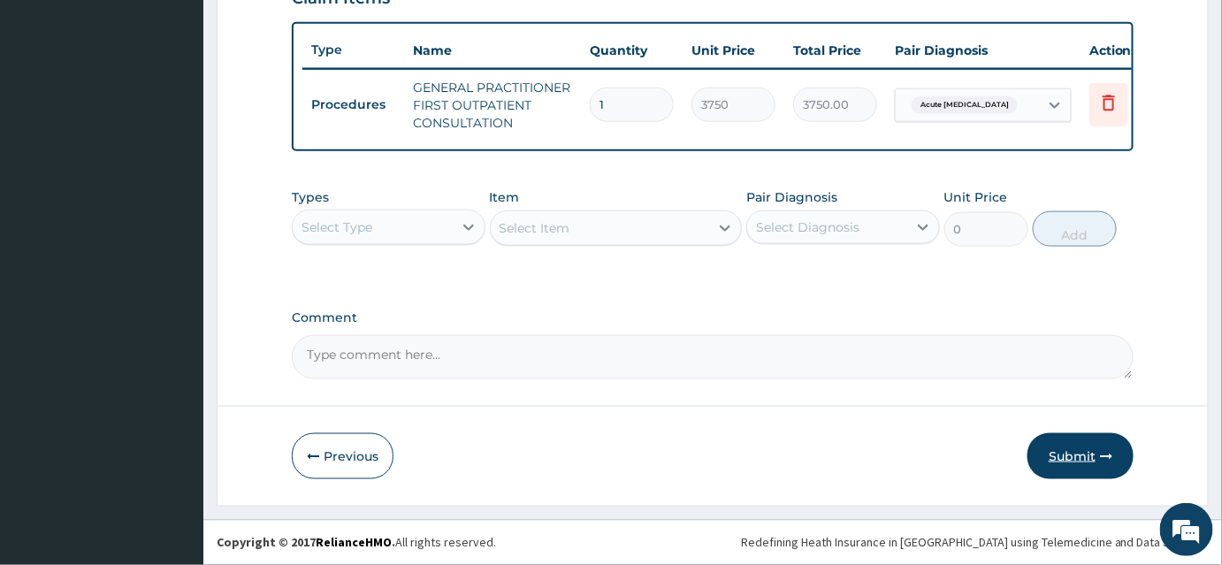
click at [1083, 445] on button "Submit" at bounding box center [1081, 456] width 106 height 46
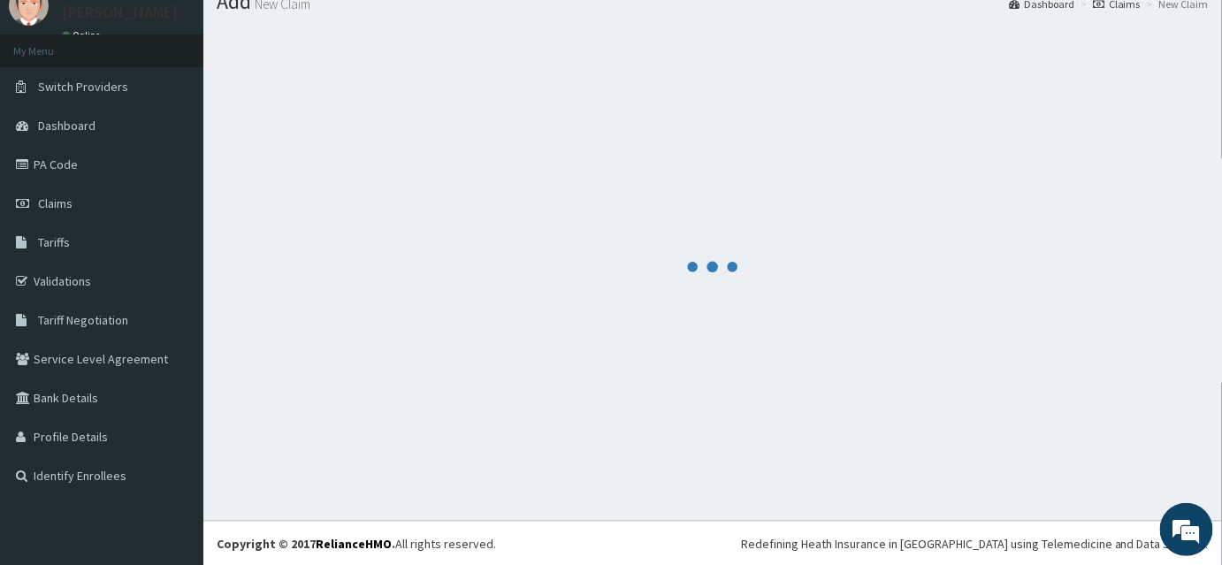
scroll to position [644, 0]
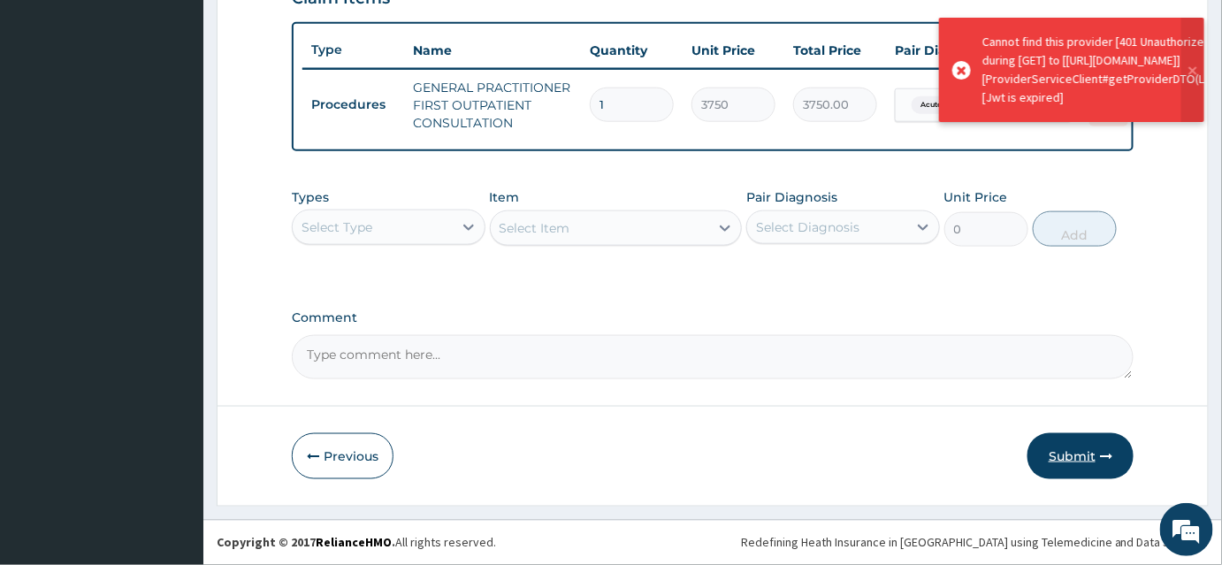
click at [1083, 439] on button "Submit" at bounding box center [1081, 456] width 106 height 46
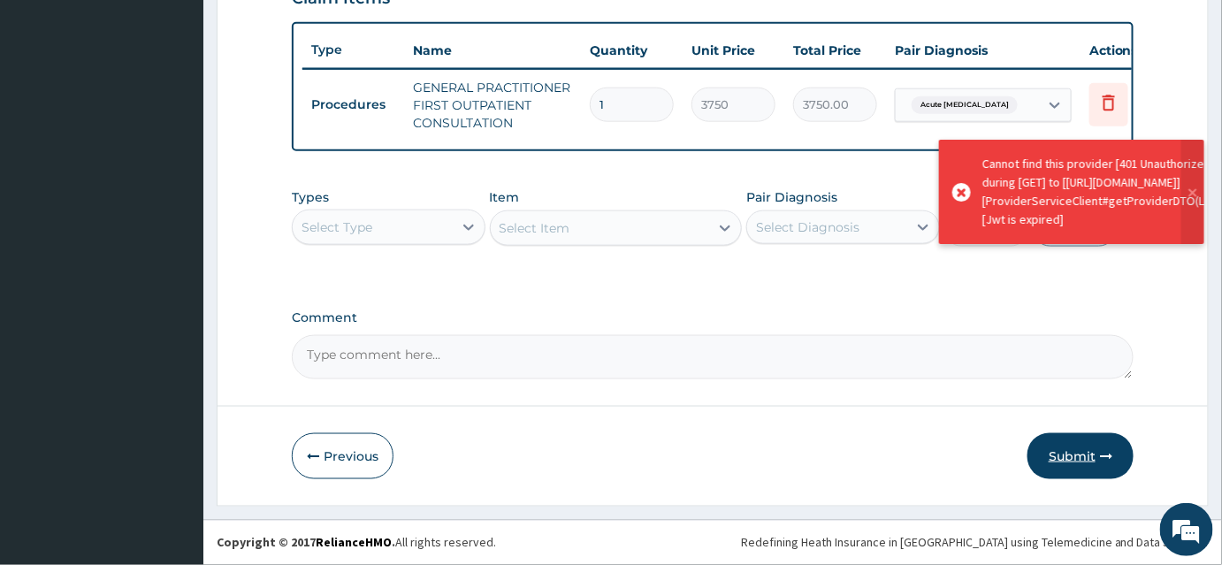
click at [1064, 461] on button "Submit" at bounding box center [1081, 456] width 106 height 46
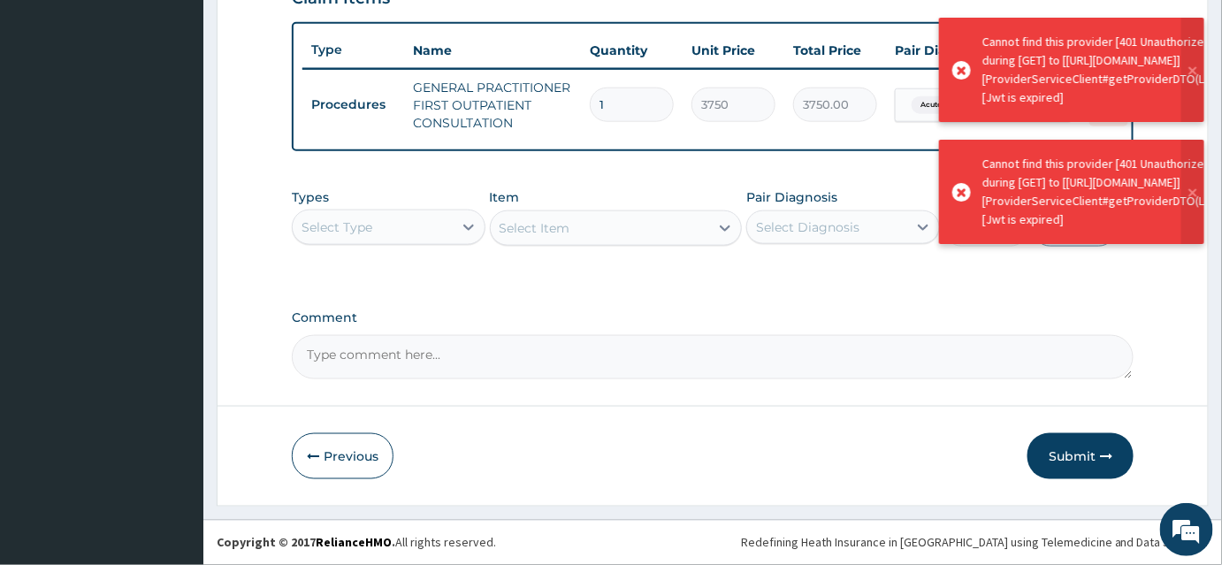
click at [1068, 445] on button "Submit" at bounding box center [1081, 456] width 106 height 46
click at [959, 202] on icon at bounding box center [962, 192] width 19 height 19
click at [950, 67] on div at bounding box center [1074, 35] width 354 height 354
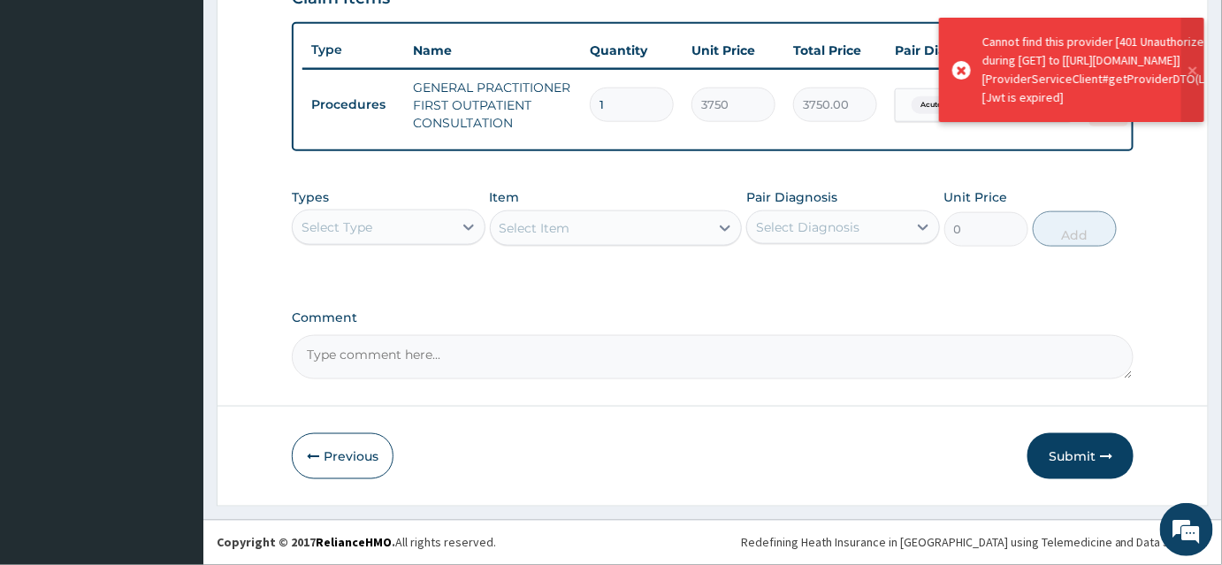
click at [964, 80] on icon at bounding box center [962, 70] width 19 height 19
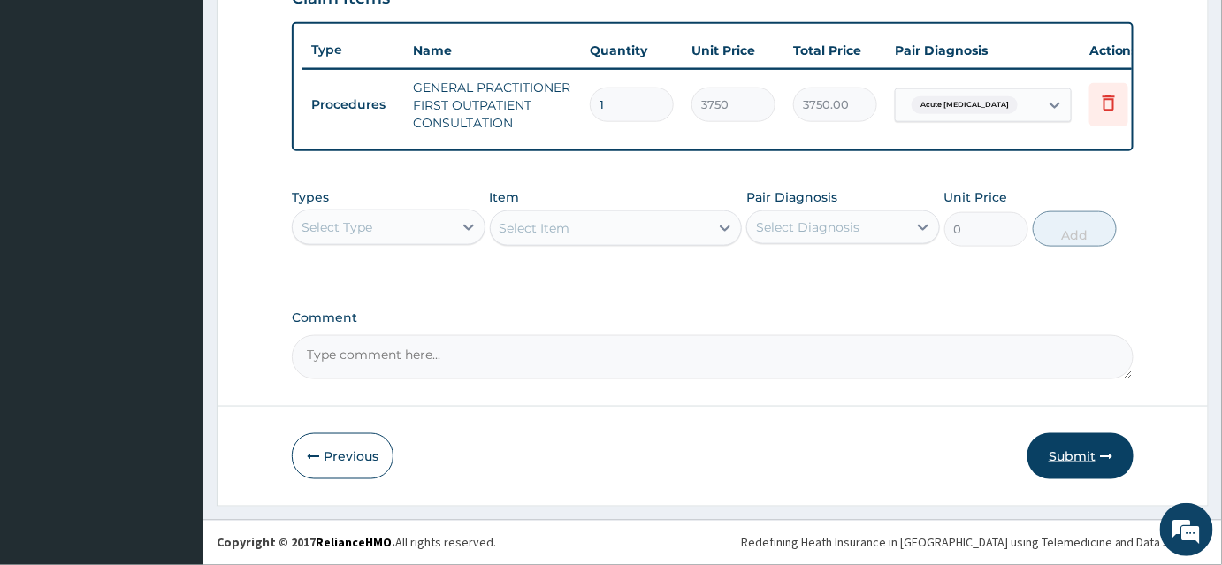
click at [1076, 443] on button "Submit" at bounding box center [1081, 456] width 106 height 46
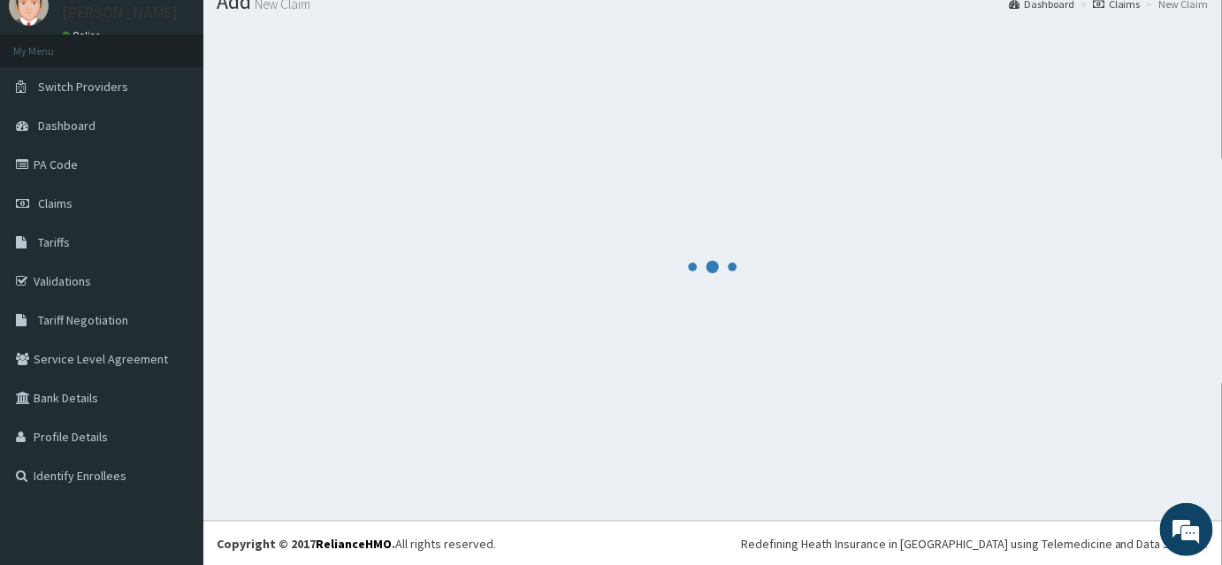
scroll to position [0, 0]
